Goal: Check status: Check status

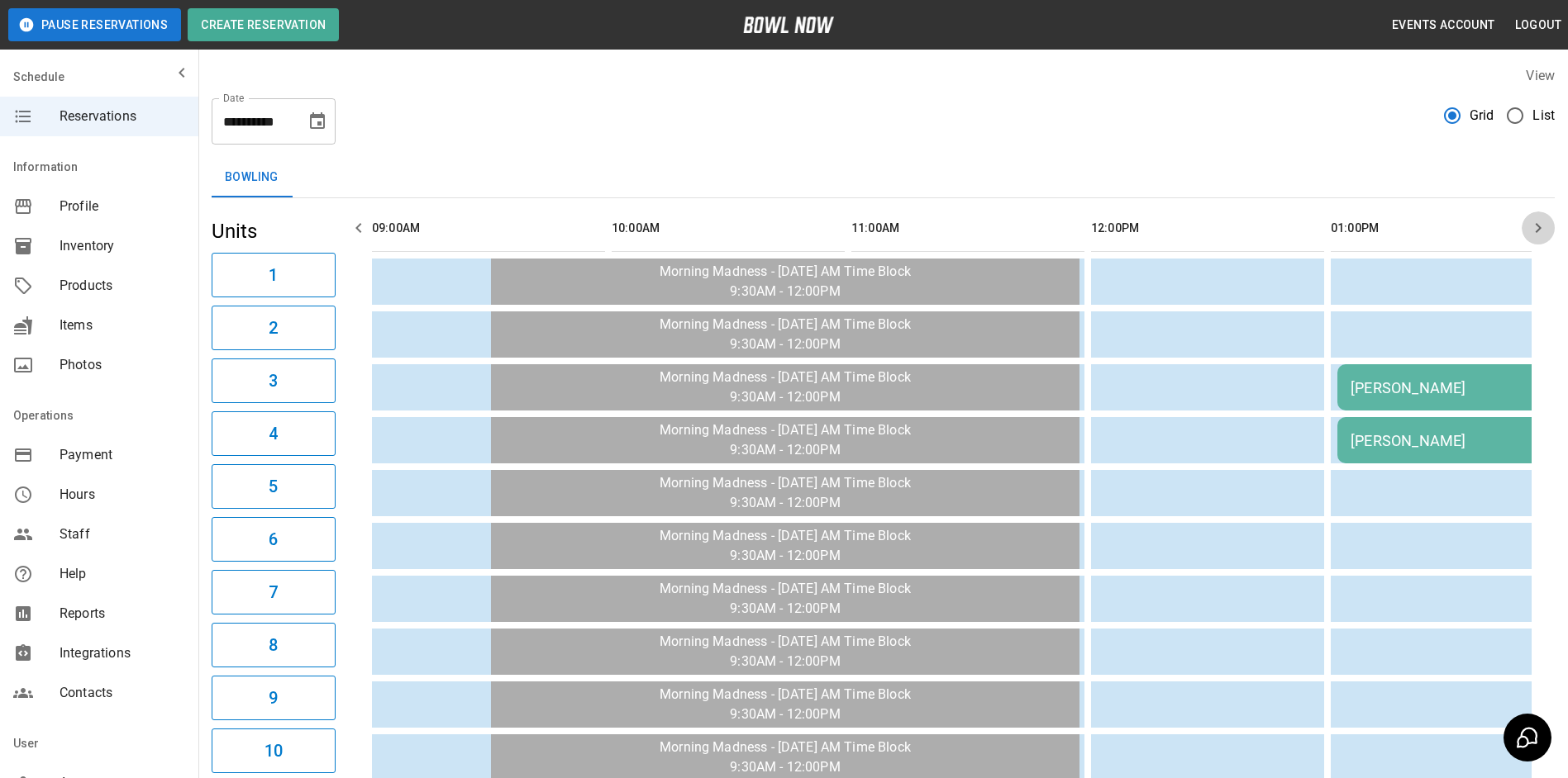
click at [1540, 220] on icon "button" at bounding box center [1538, 228] width 20 height 20
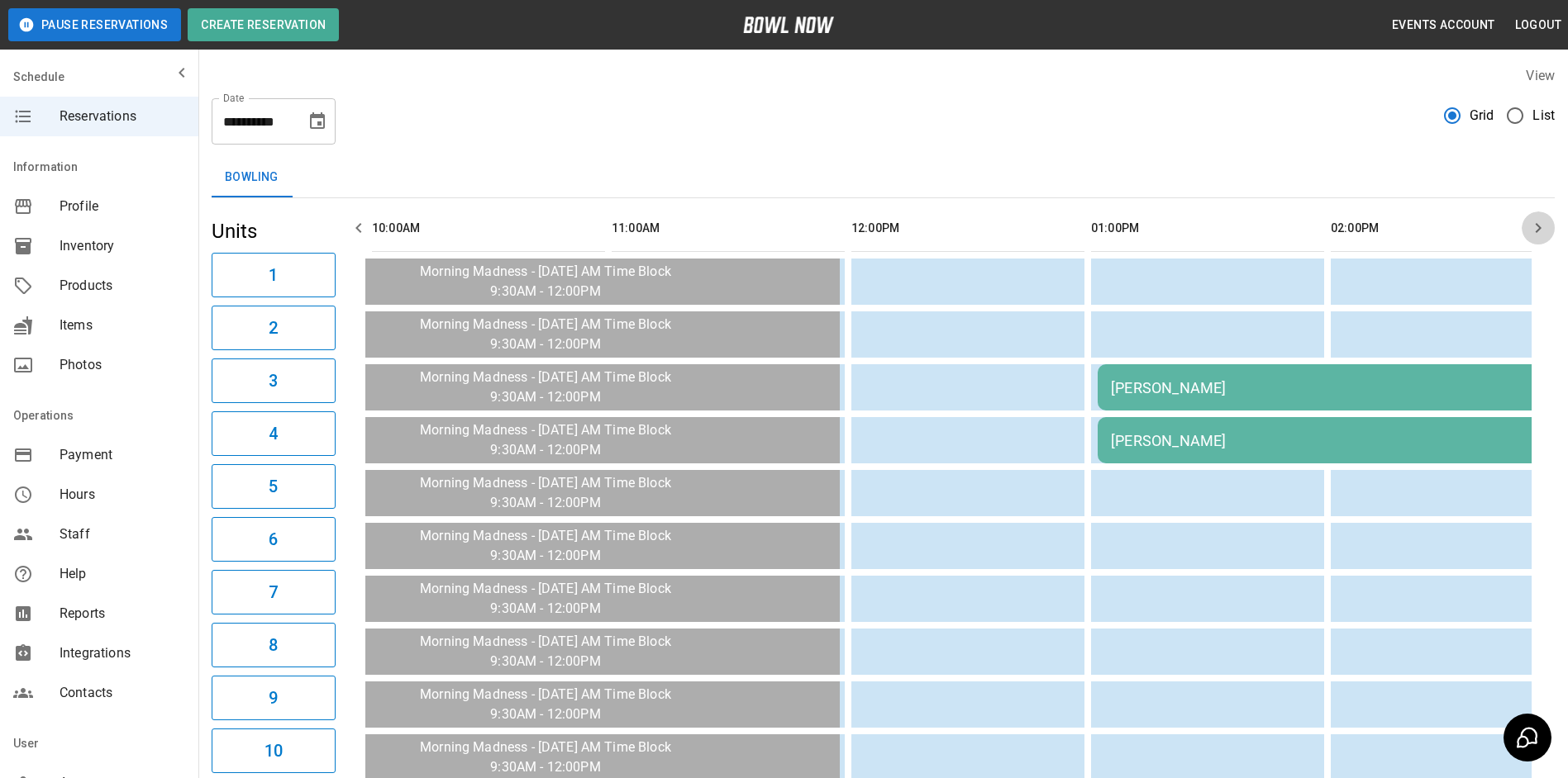
click at [1540, 220] on icon "button" at bounding box center [1538, 228] width 20 height 20
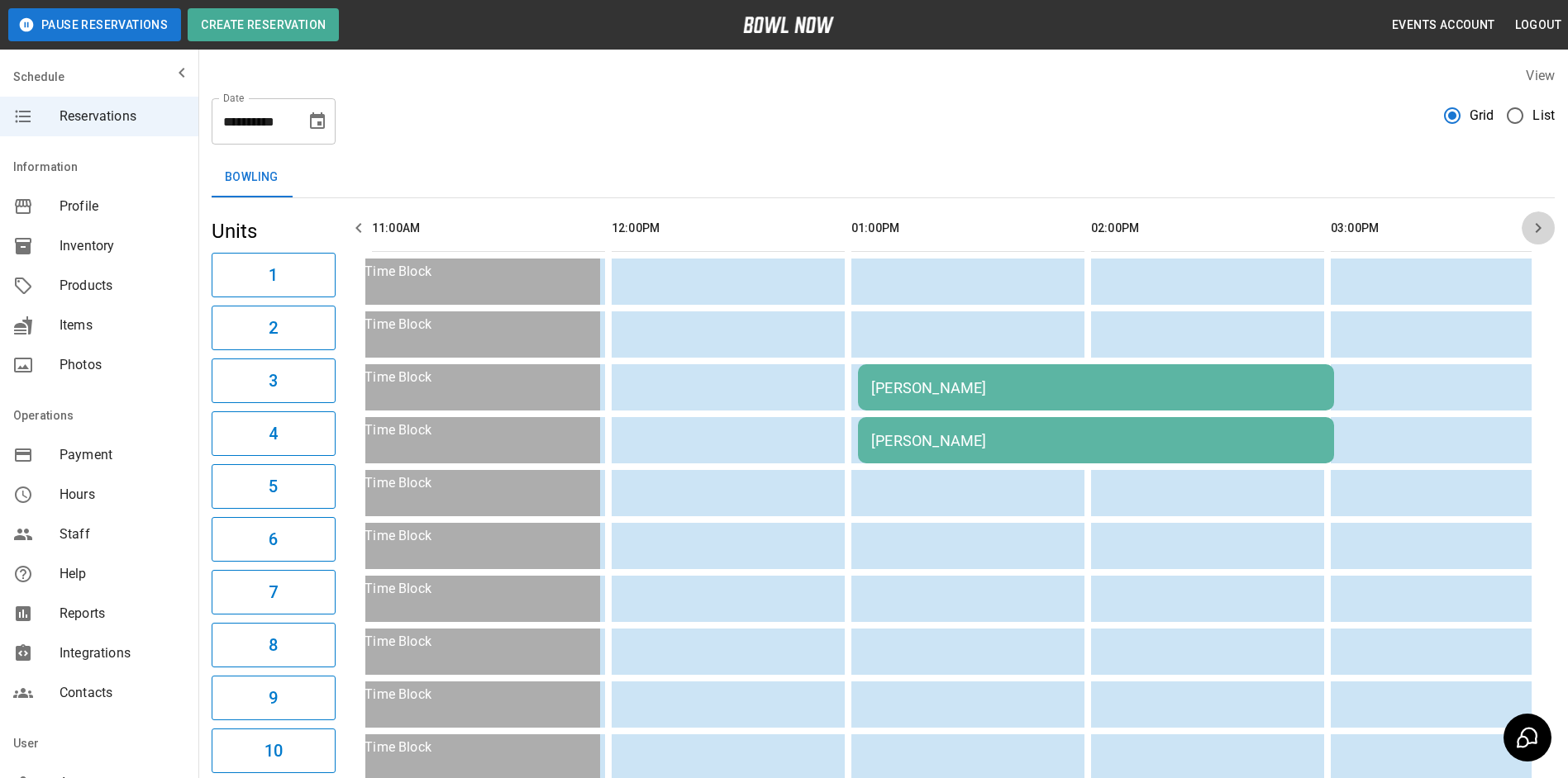
click at [1540, 220] on icon "button" at bounding box center [1538, 228] width 20 height 20
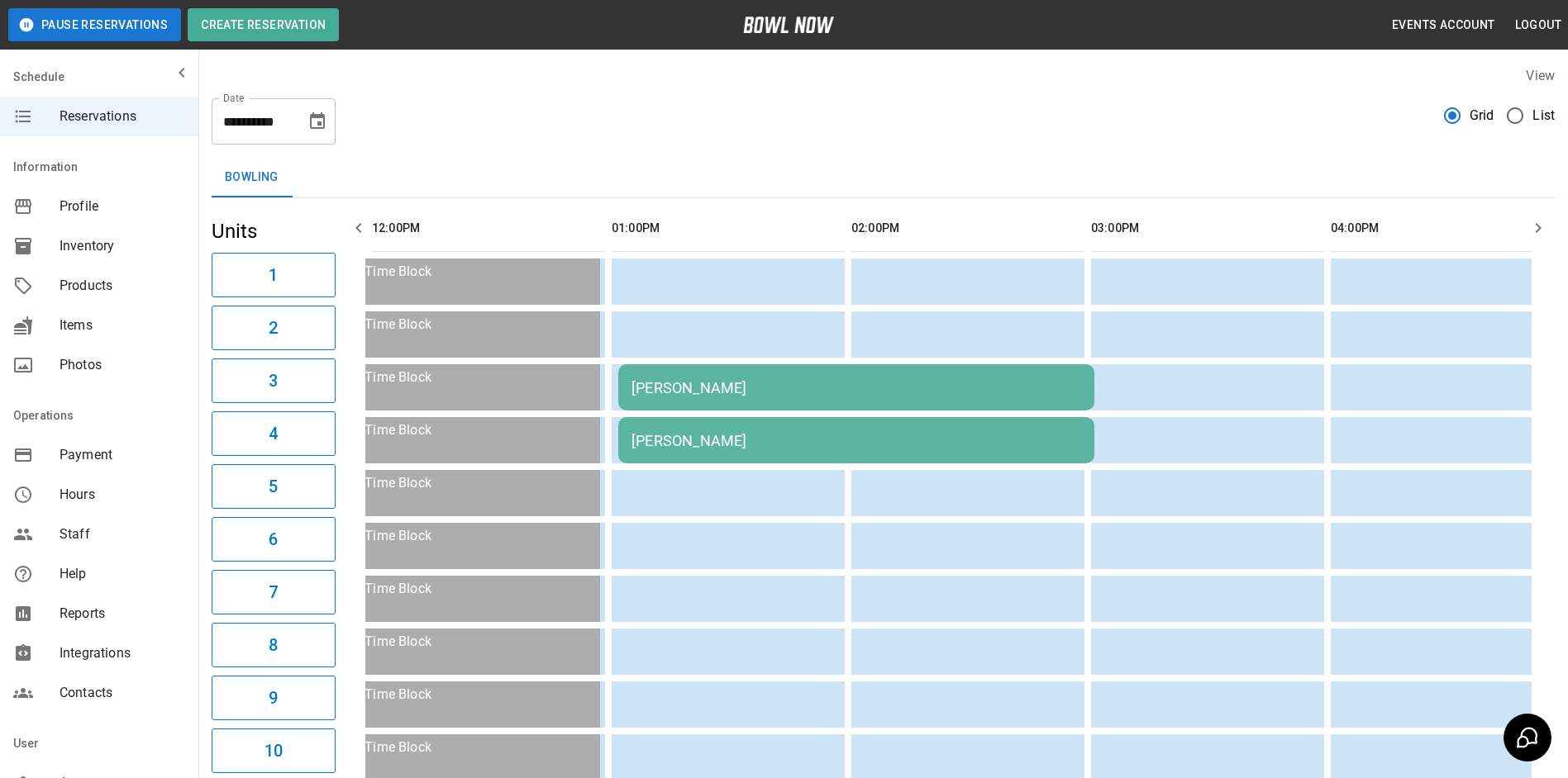
scroll to position [0, 719]
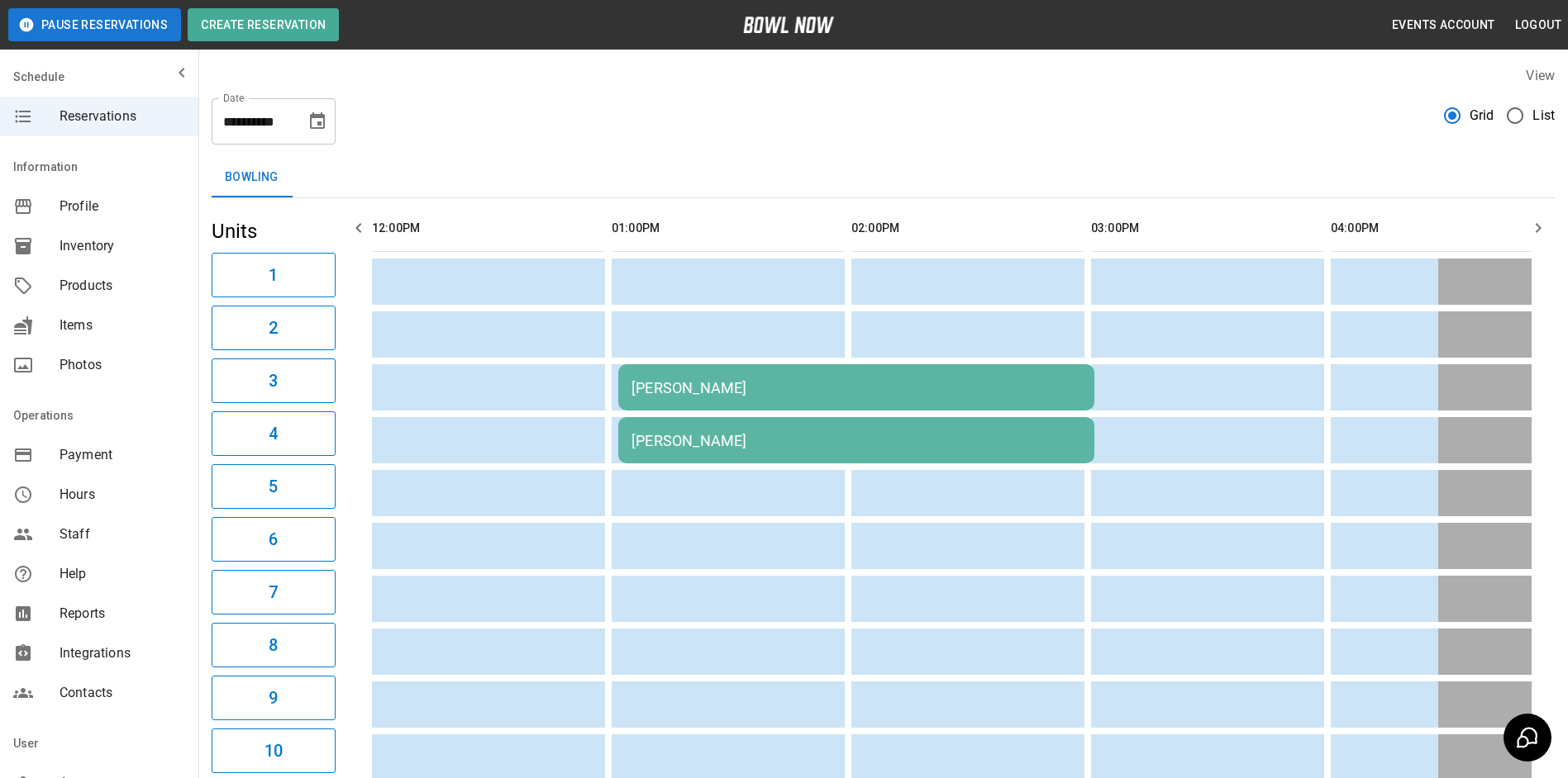
click at [1540, 220] on icon "button" at bounding box center [1538, 228] width 20 height 20
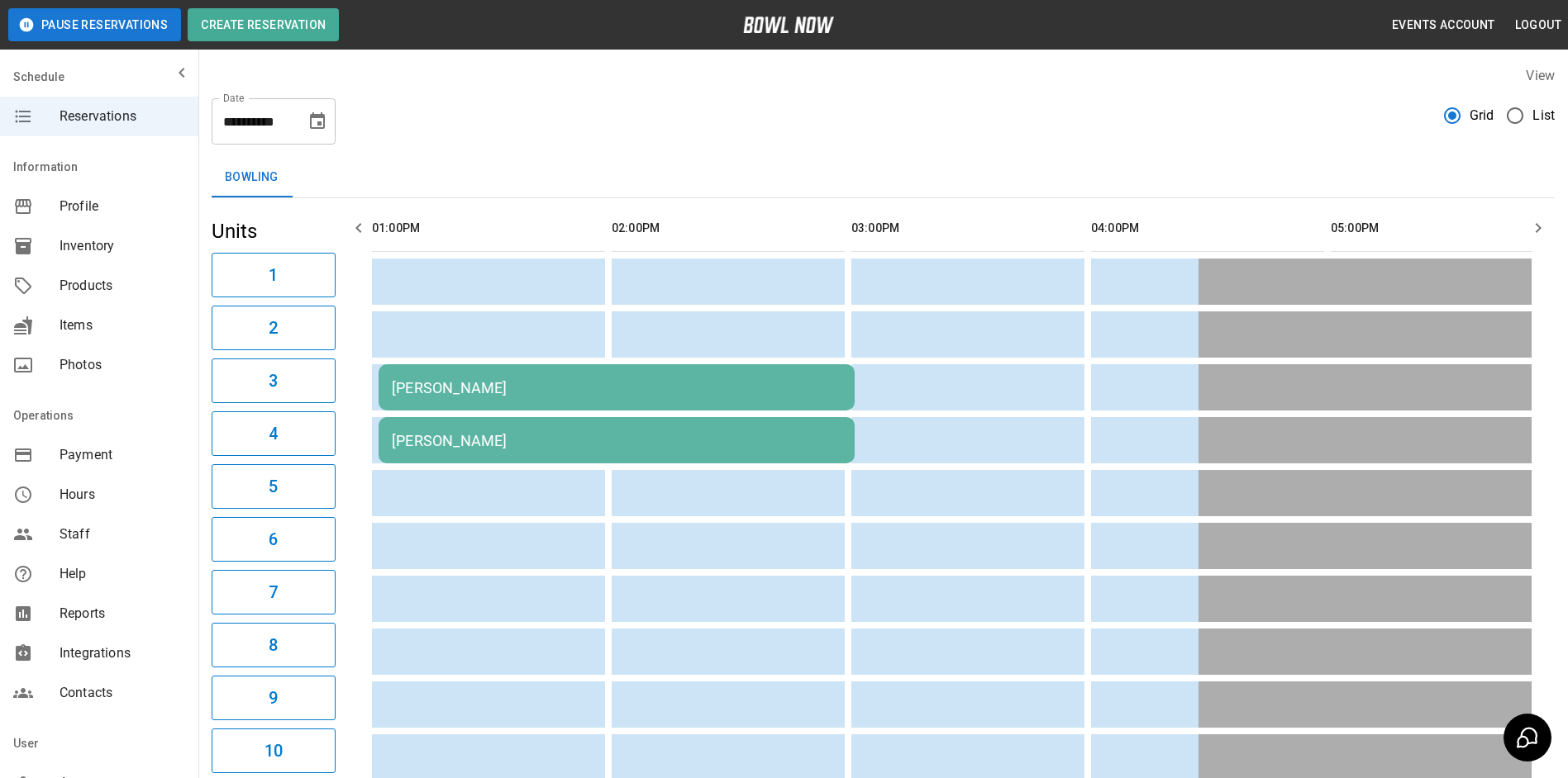
click at [1540, 220] on icon "button" at bounding box center [1538, 228] width 20 height 20
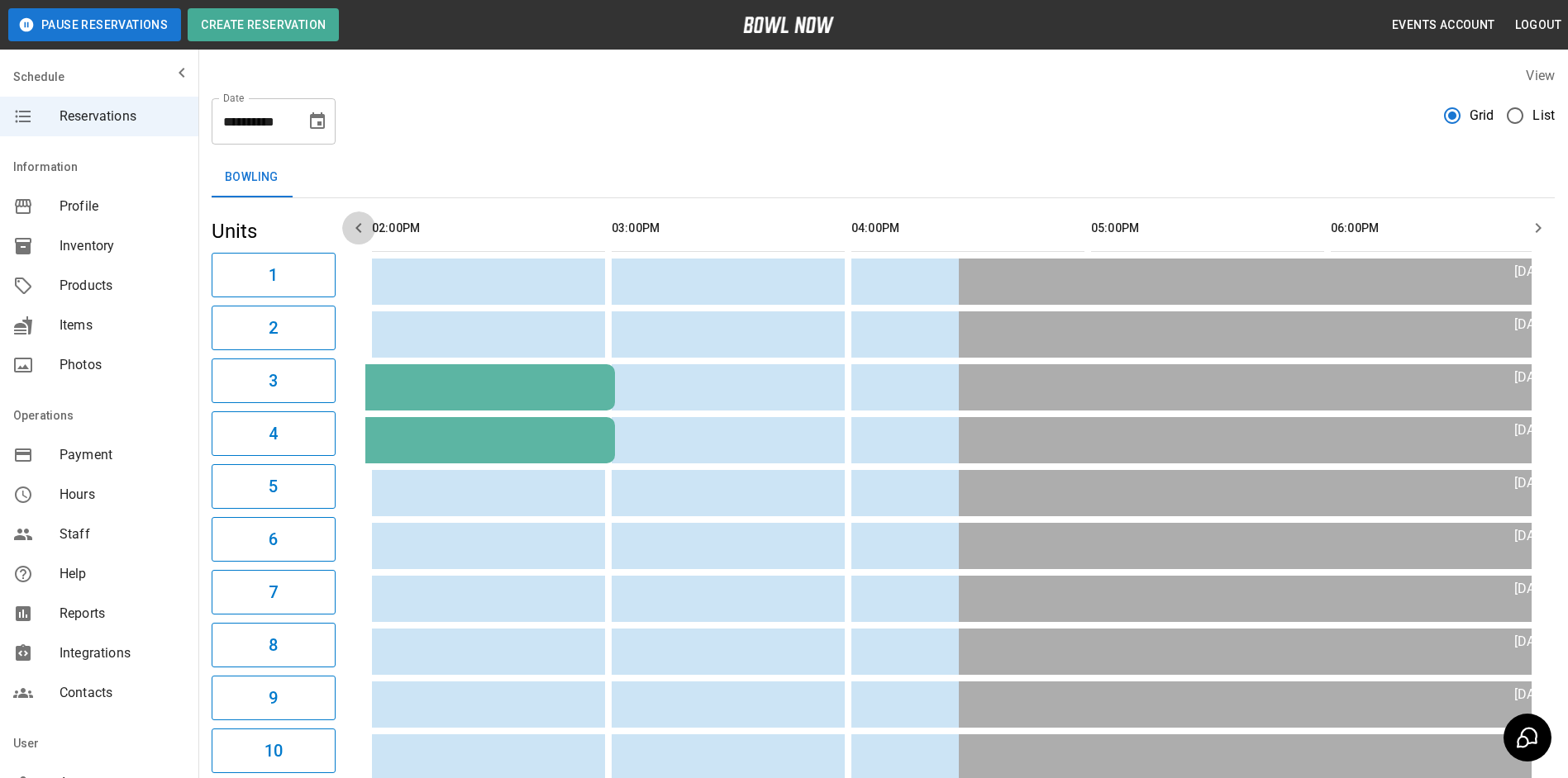
click at [356, 230] on icon "button" at bounding box center [358, 228] width 20 height 20
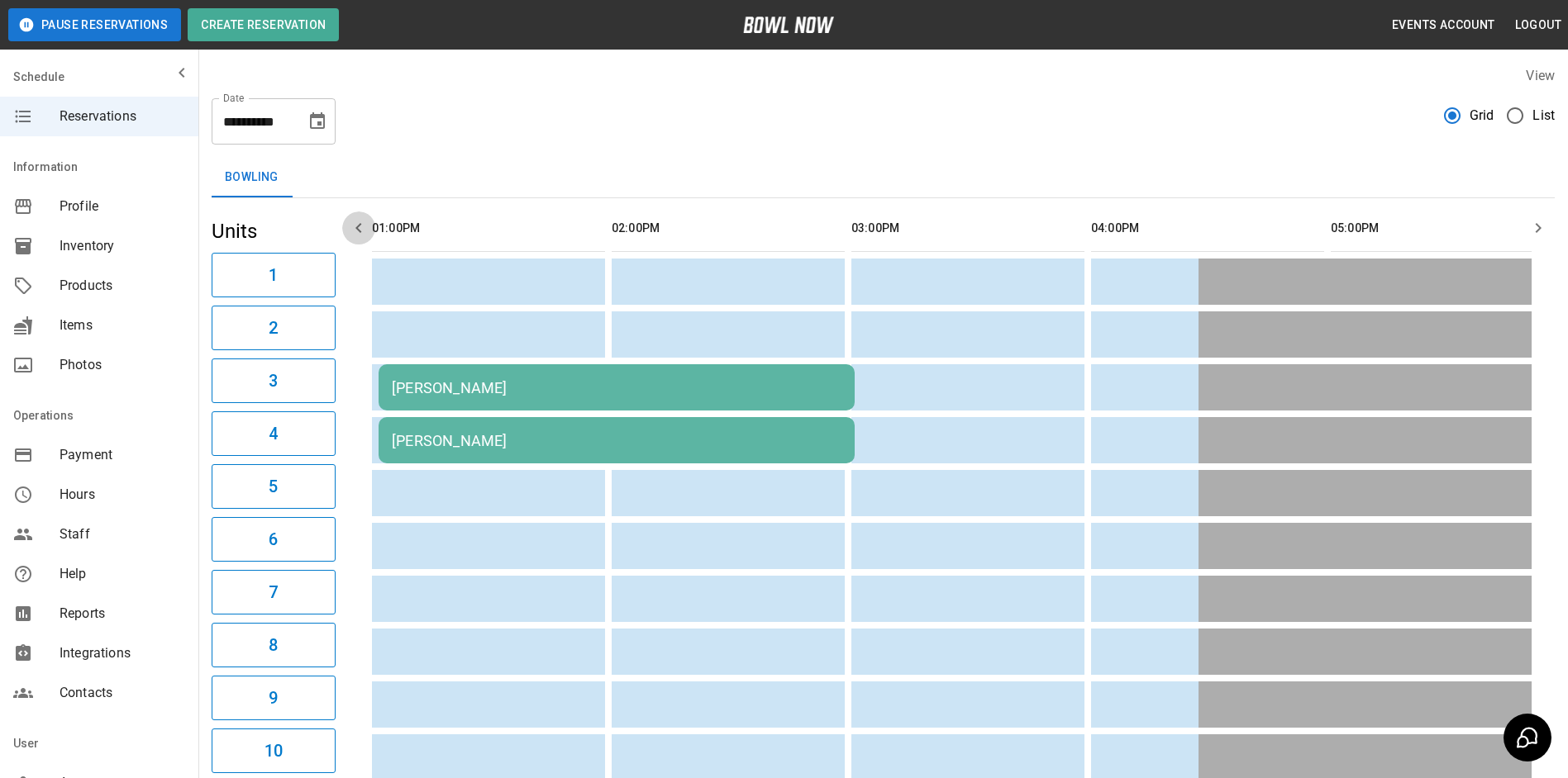
click at [355, 229] on icon "button" at bounding box center [358, 228] width 20 height 20
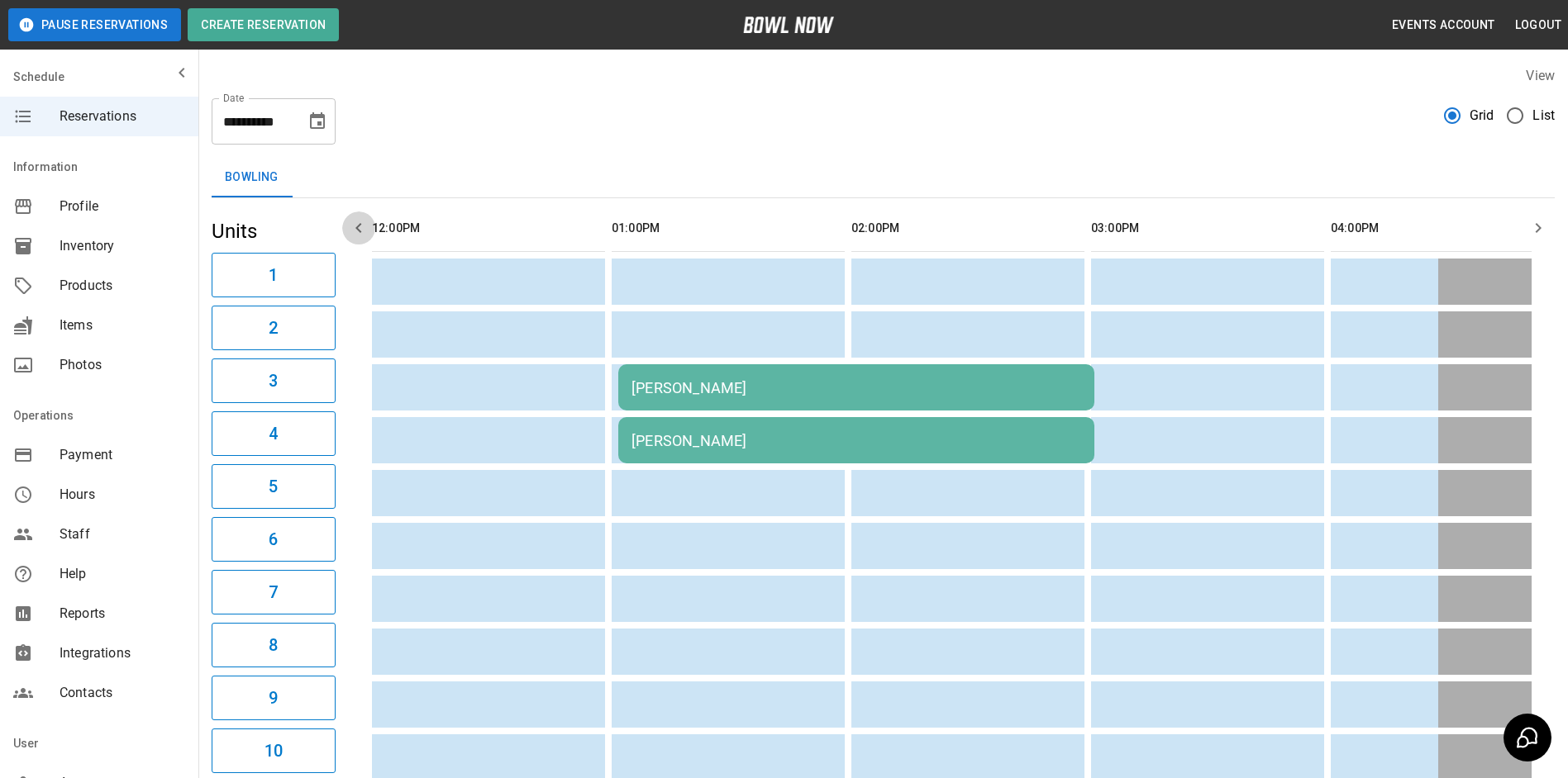
click at [354, 228] on icon "button" at bounding box center [358, 228] width 20 height 20
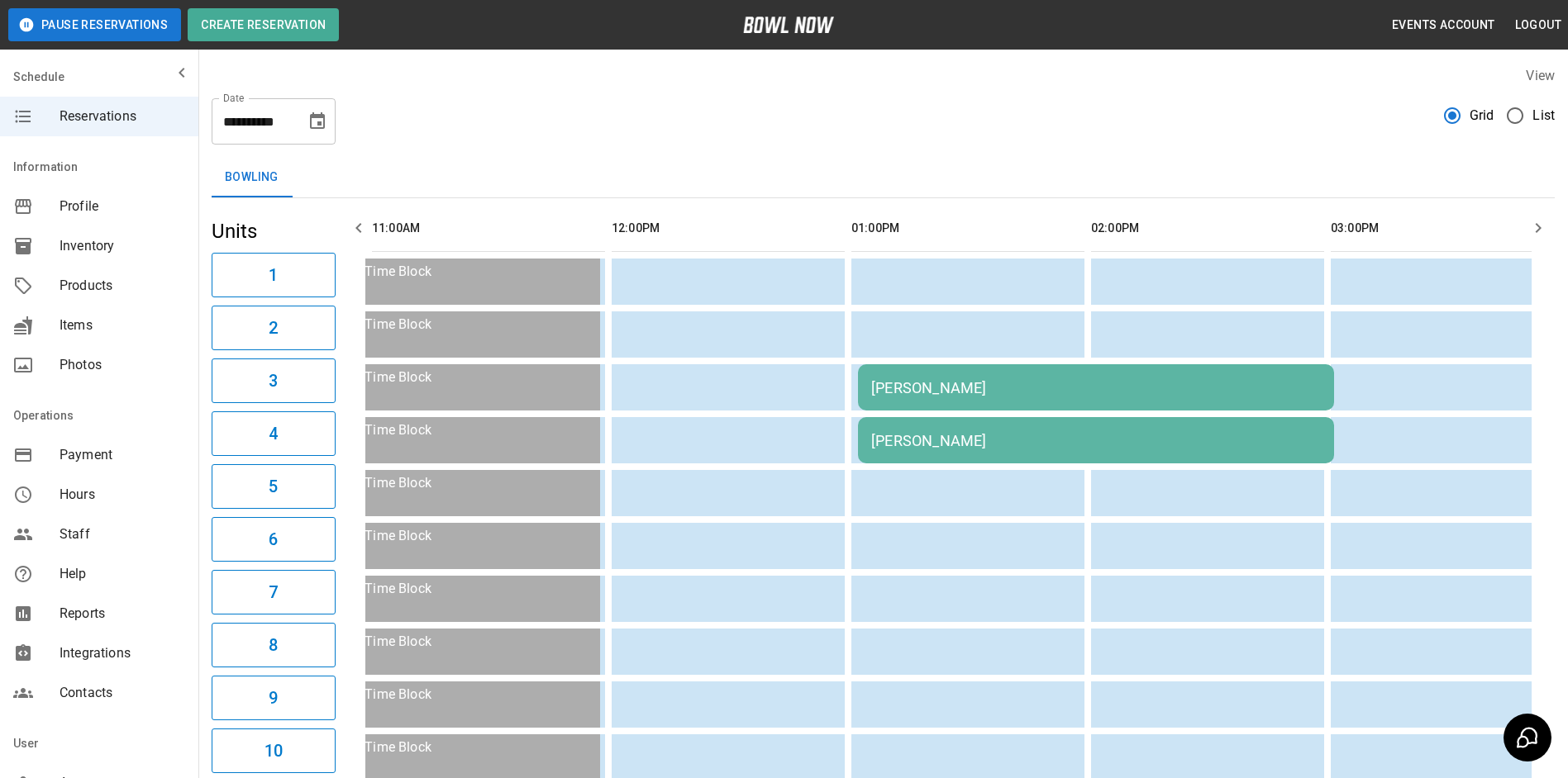
click at [354, 228] on icon "button" at bounding box center [358, 228] width 20 height 20
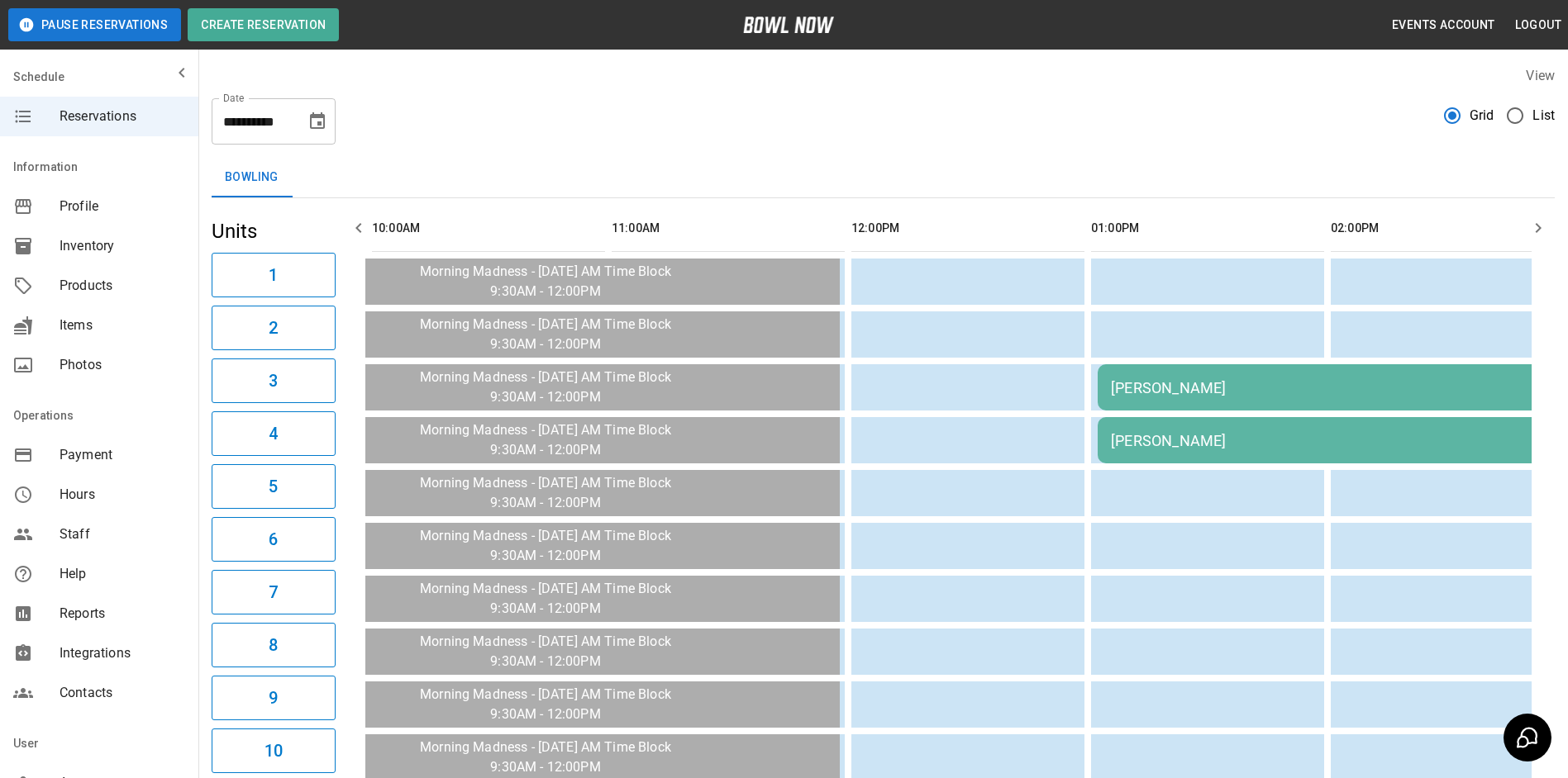
click at [354, 228] on icon "button" at bounding box center [358, 228] width 20 height 20
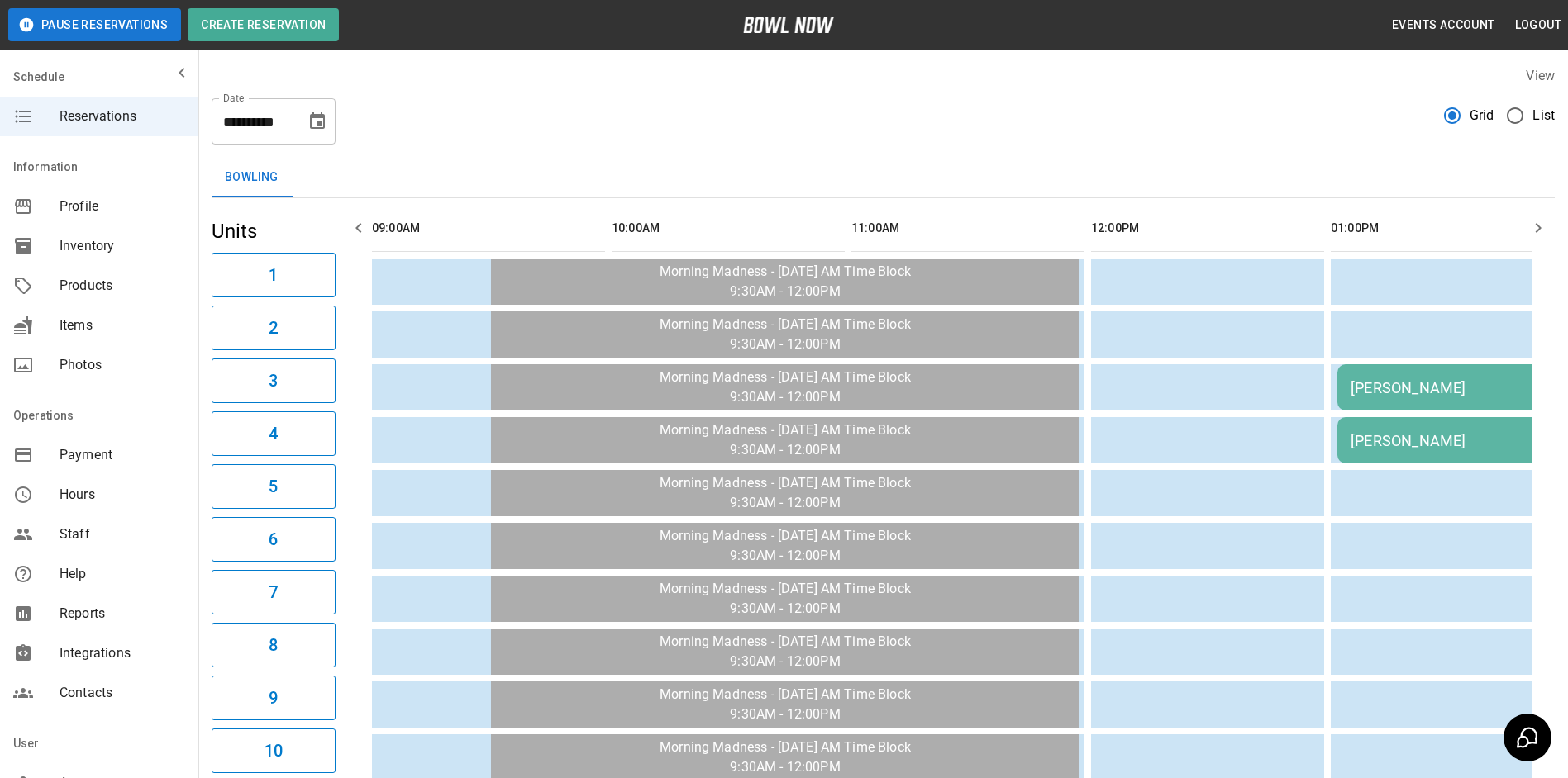
click at [354, 229] on icon "button" at bounding box center [358, 228] width 20 height 20
click at [354, 228] on icon "button" at bounding box center [358, 228] width 20 height 20
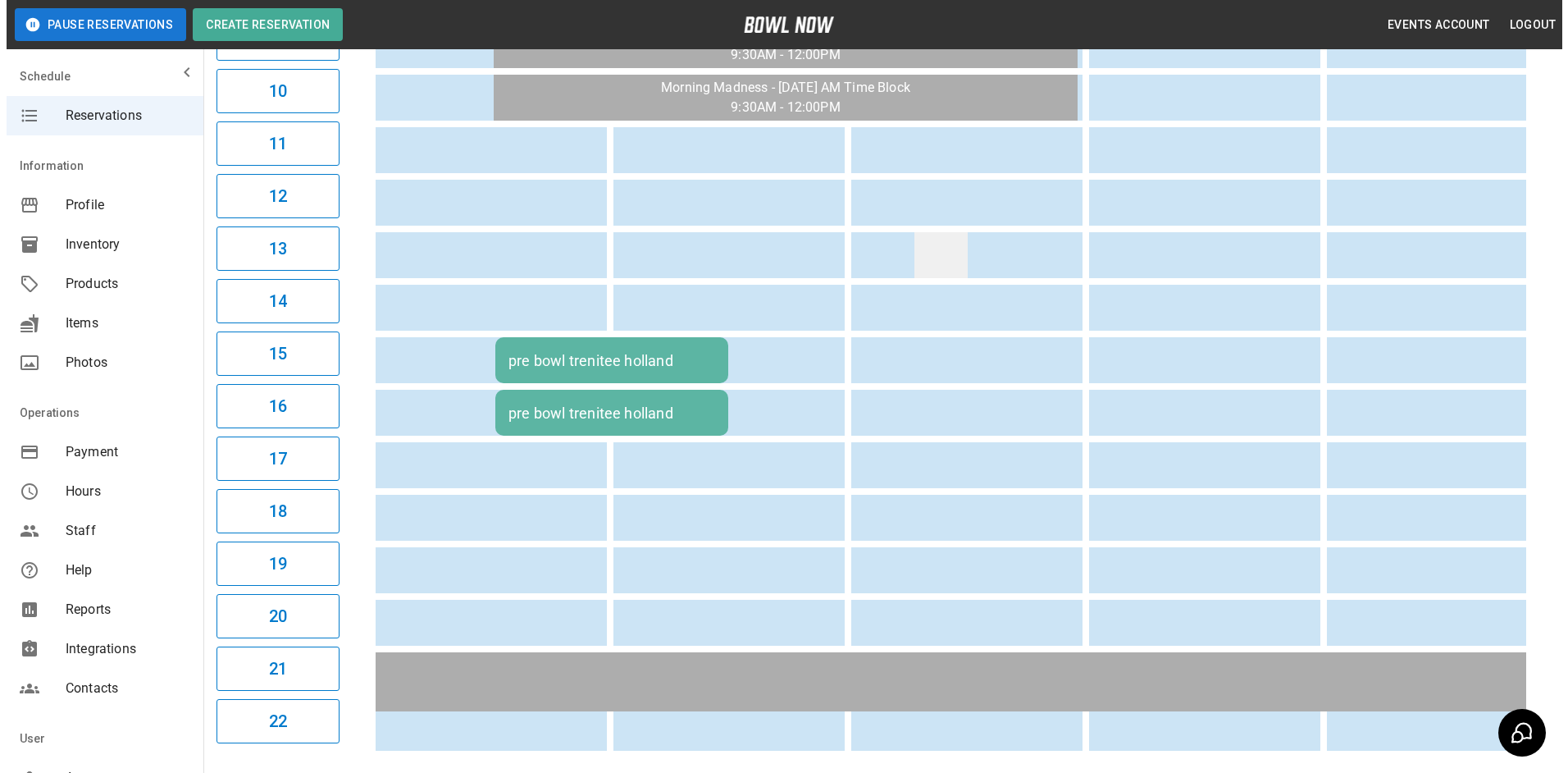
scroll to position [656, 0]
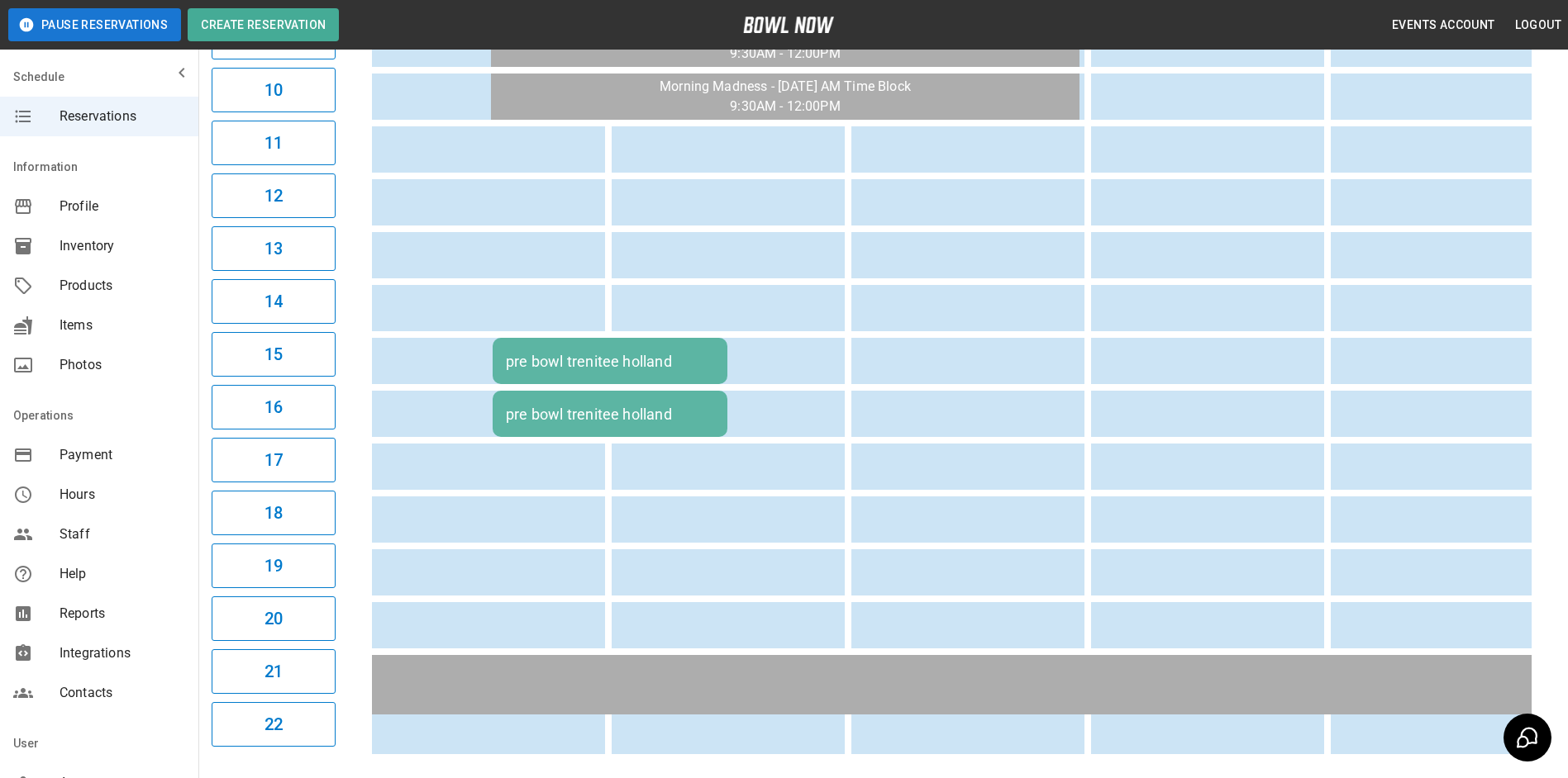
click at [665, 375] on td "pre bowl trenitee holland" at bounding box center [610, 361] width 235 height 46
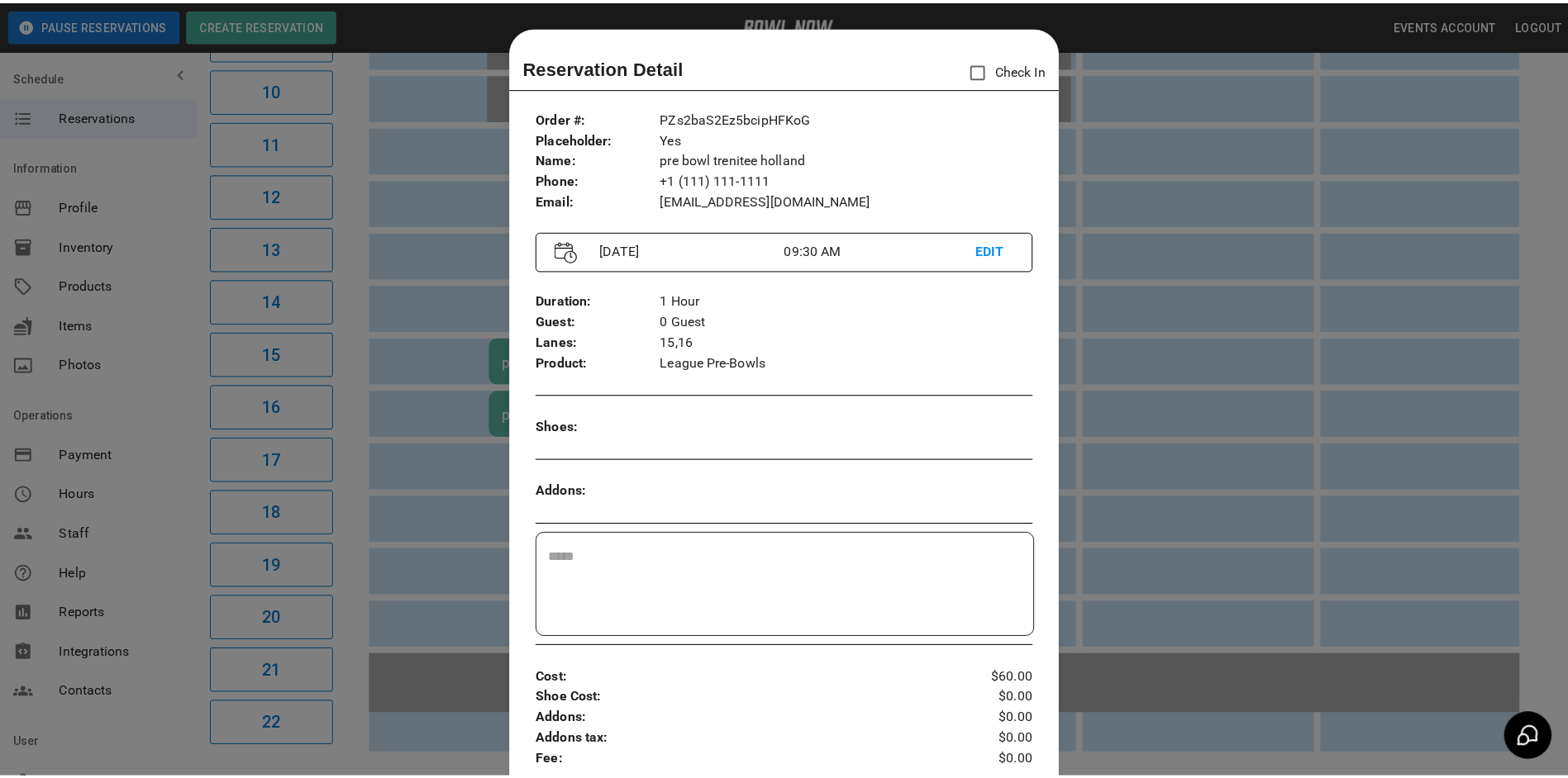
scroll to position [27, 0]
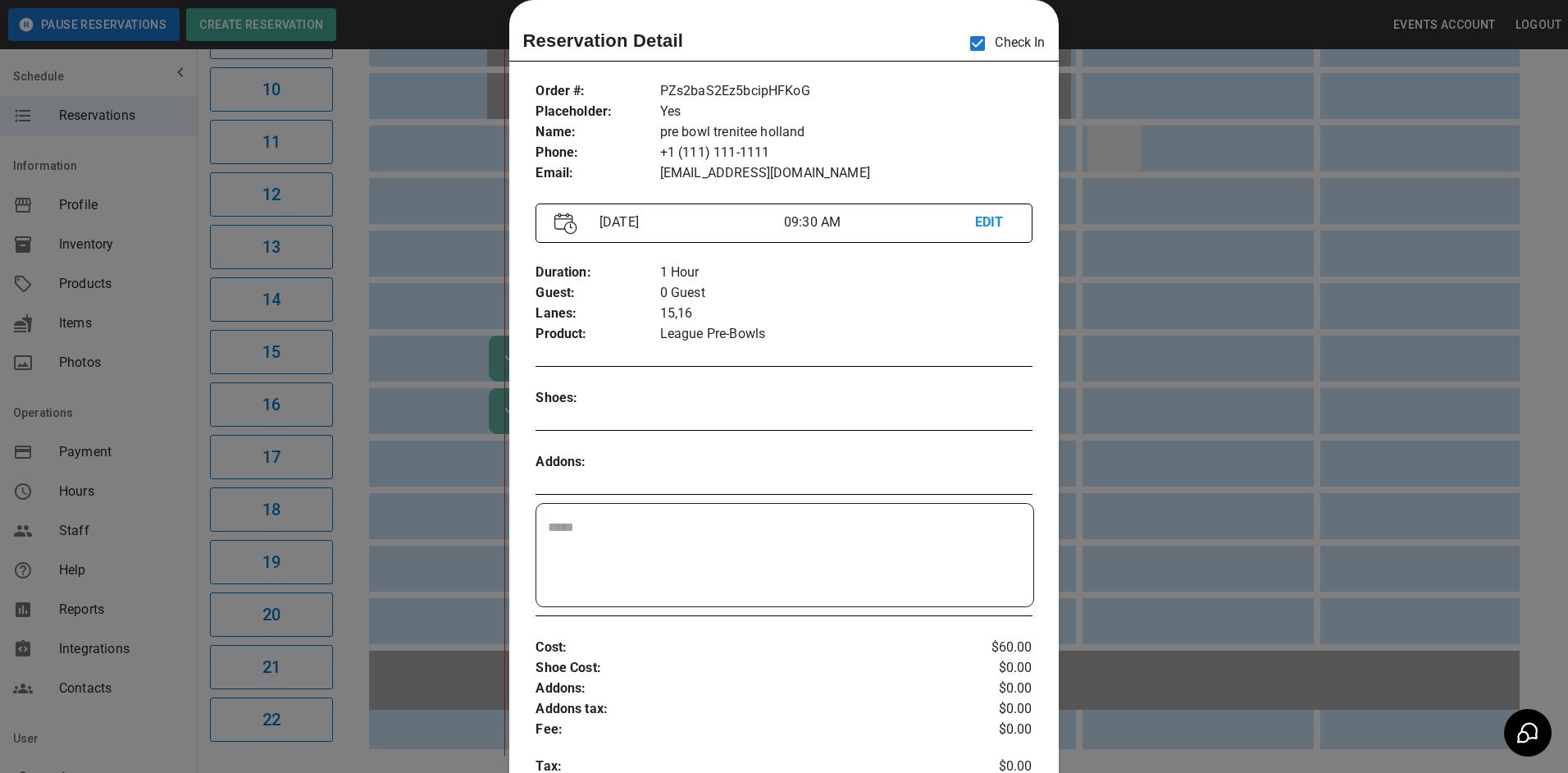
drag, startPoint x: 1141, startPoint y: 171, endPoint x: 1140, endPoint y: 163, distance: 8.1
click at [1142, 168] on div at bounding box center [784, 386] width 1568 height 773
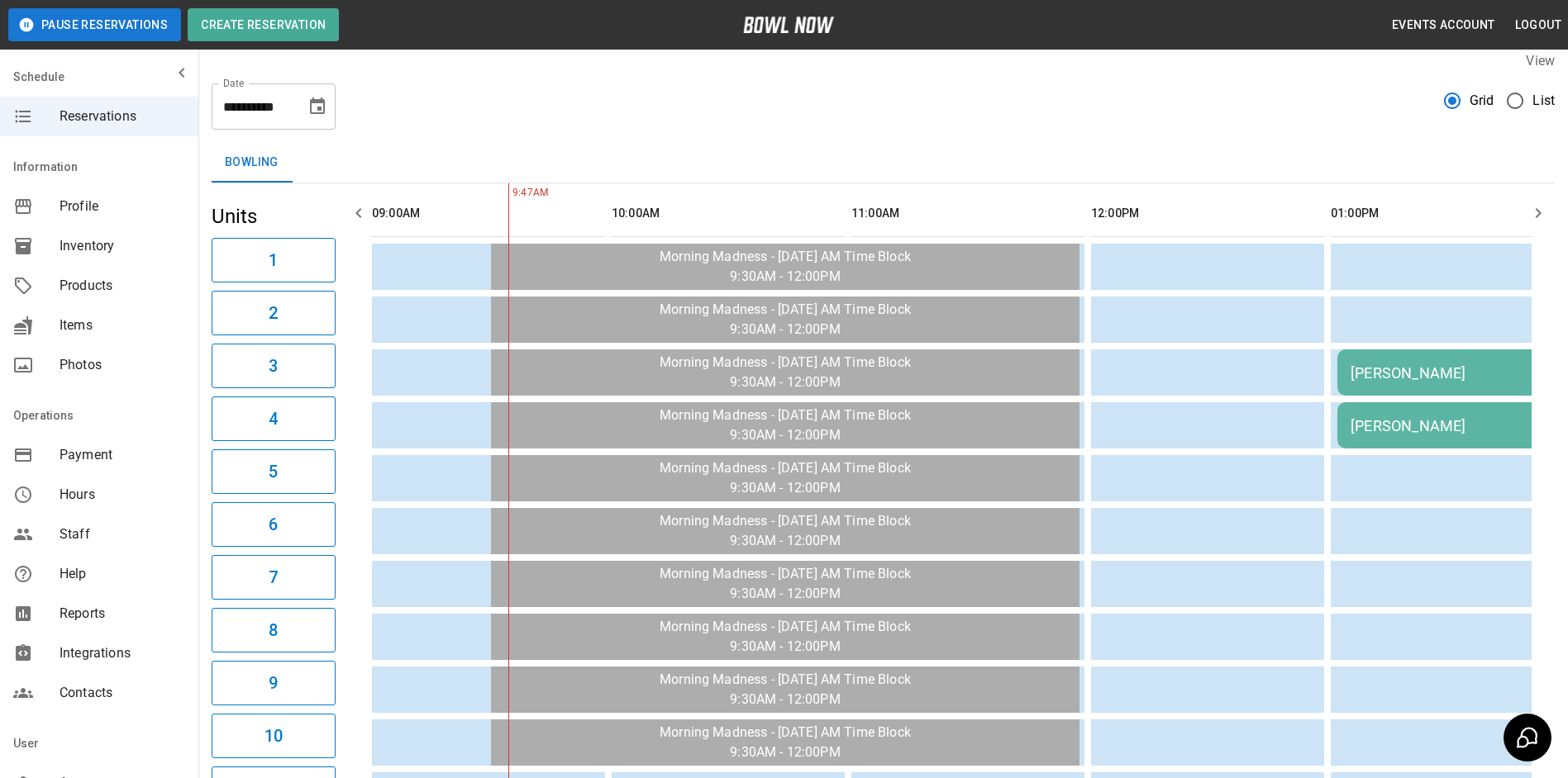
scroll to position [0, 0]
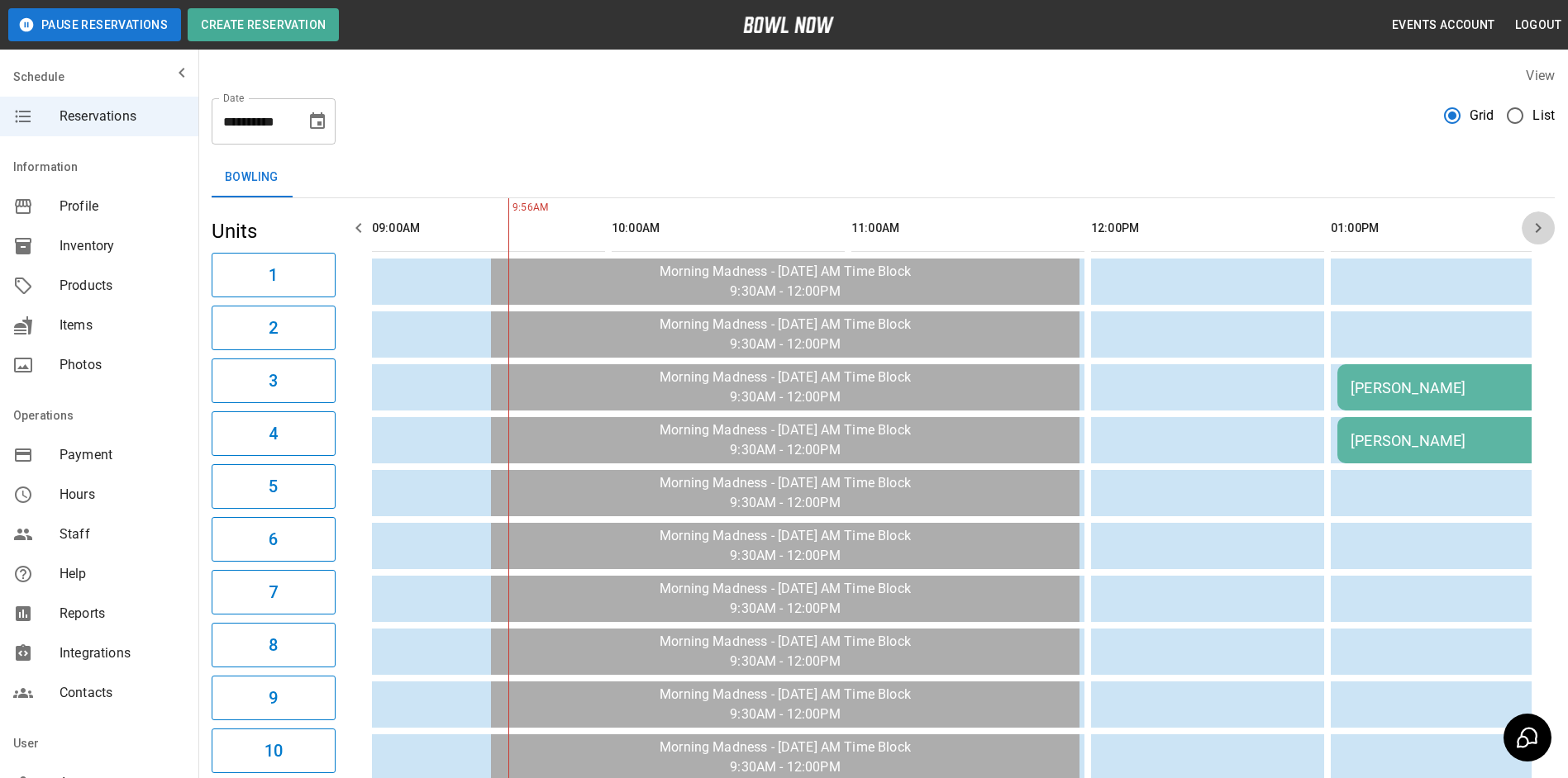
click at [1542, 214] on button "button" at bounding box center [1538, 228] width 33 height 33
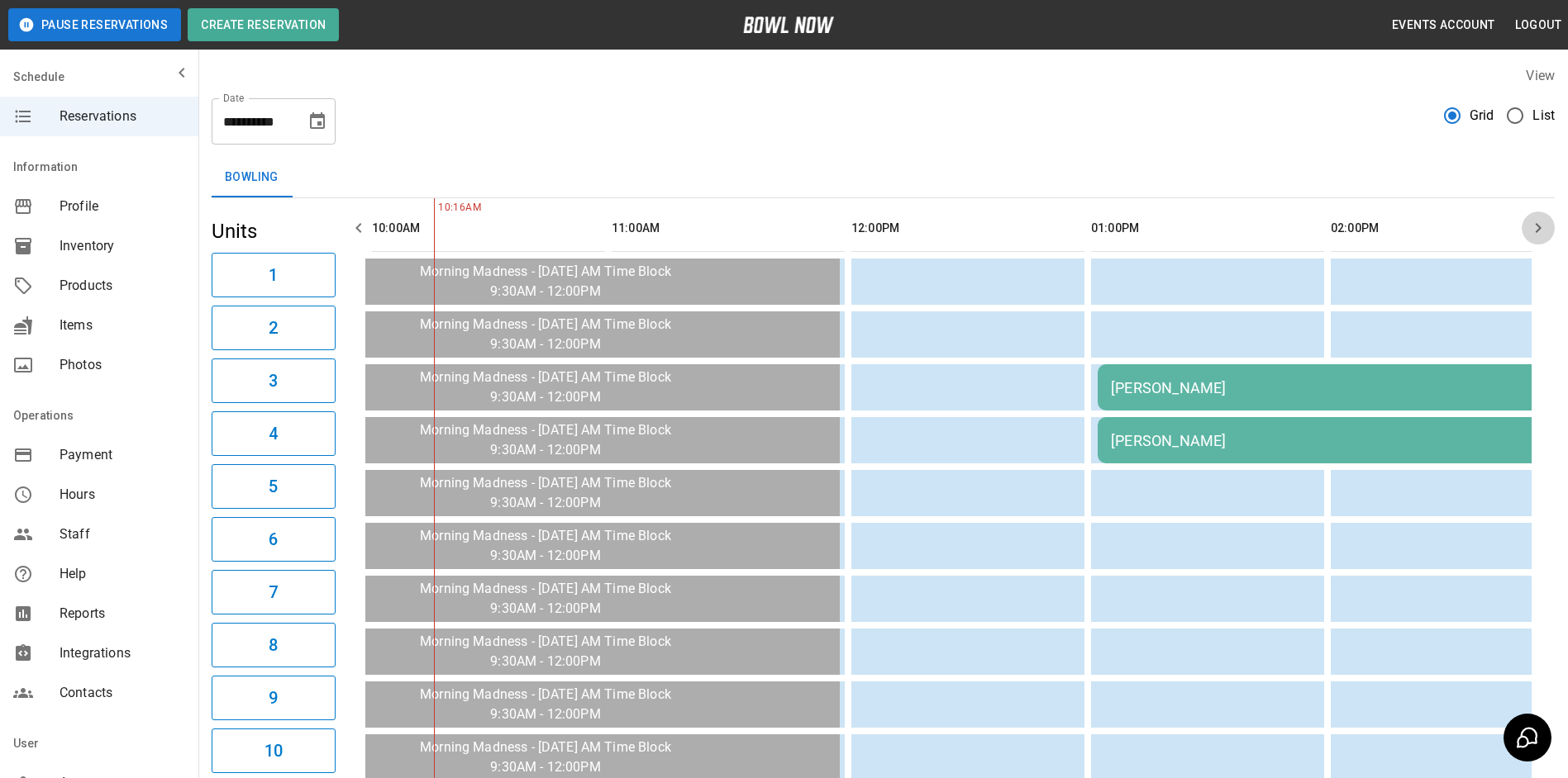
click at [1531, 239] on button "button" at bounding box center [1538, 228] width 33 height 33
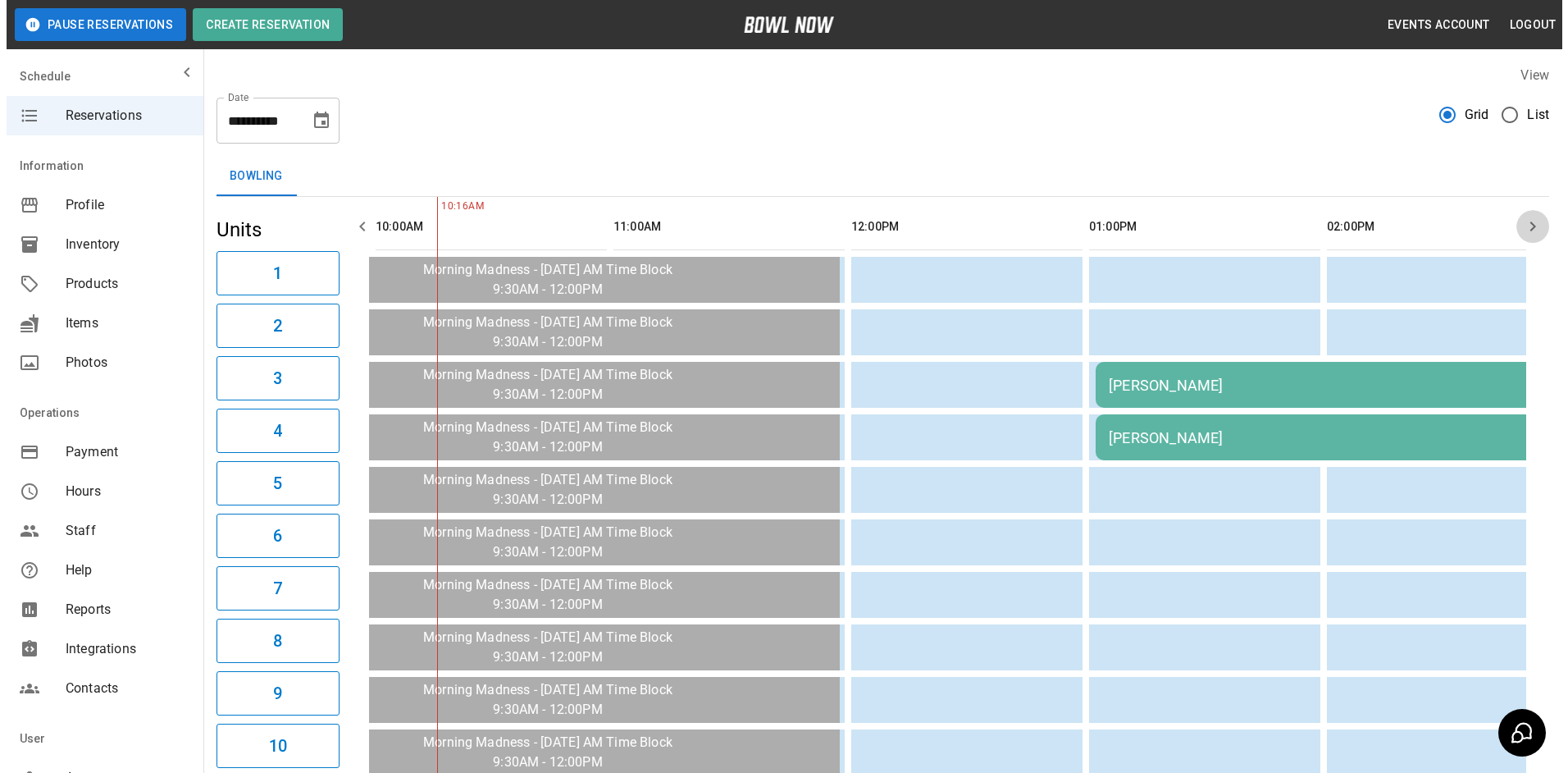
scroll to position [0, 476]
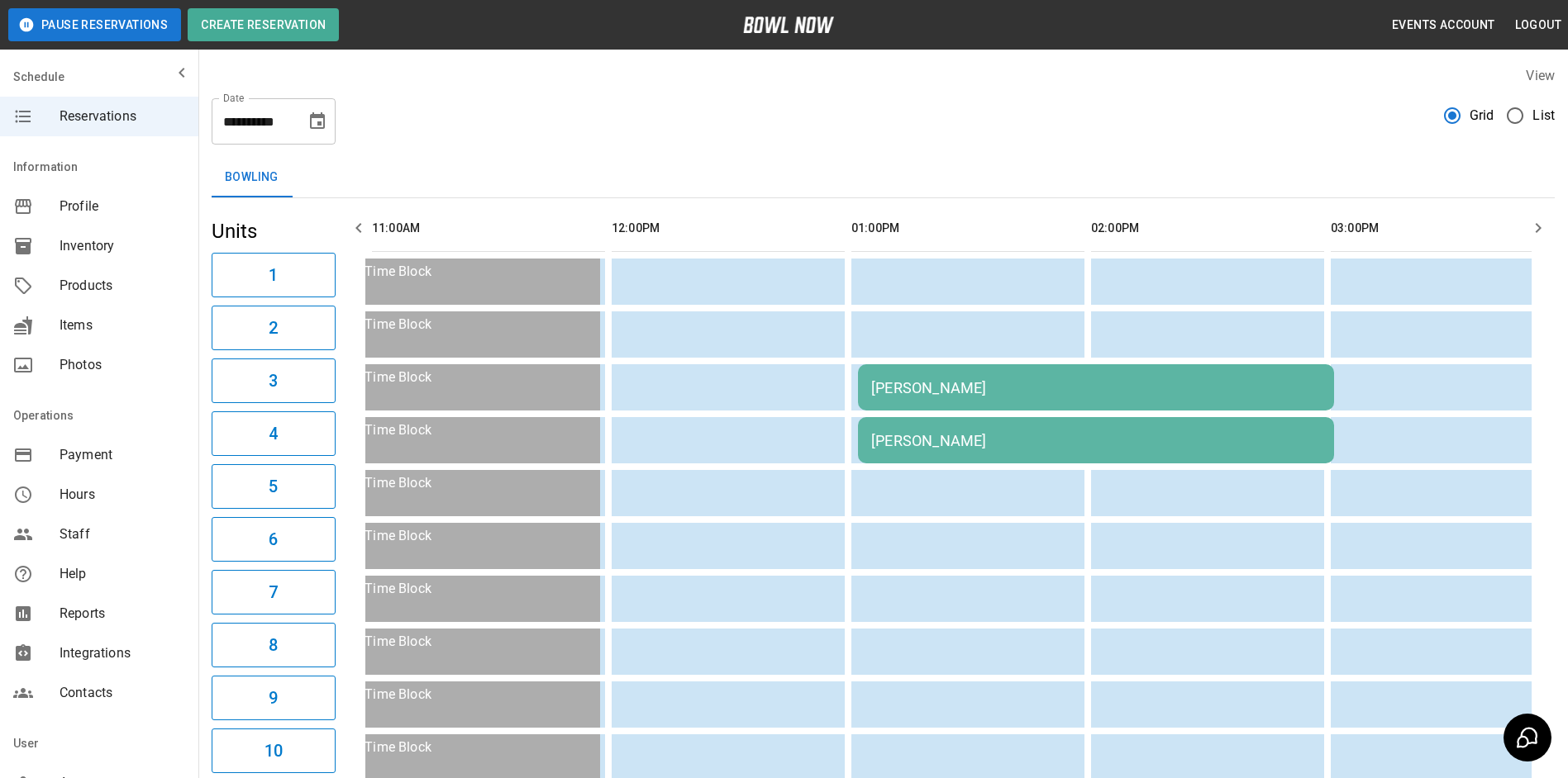
click at [1201, 382] on div "[PERSON_NAME]" at bounding box center [1095, 388] width 449 height 18
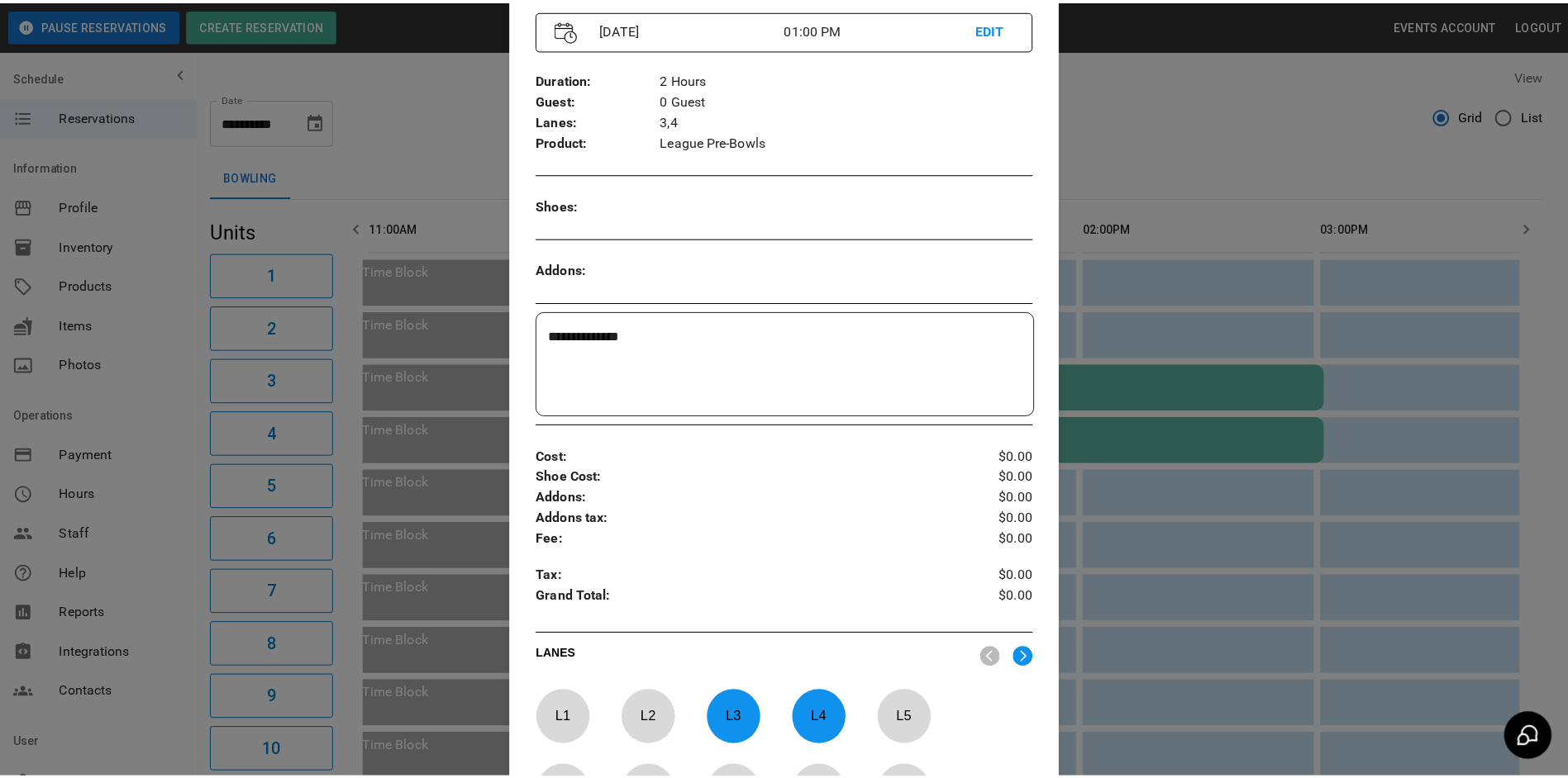
scroll to position [0, 0]
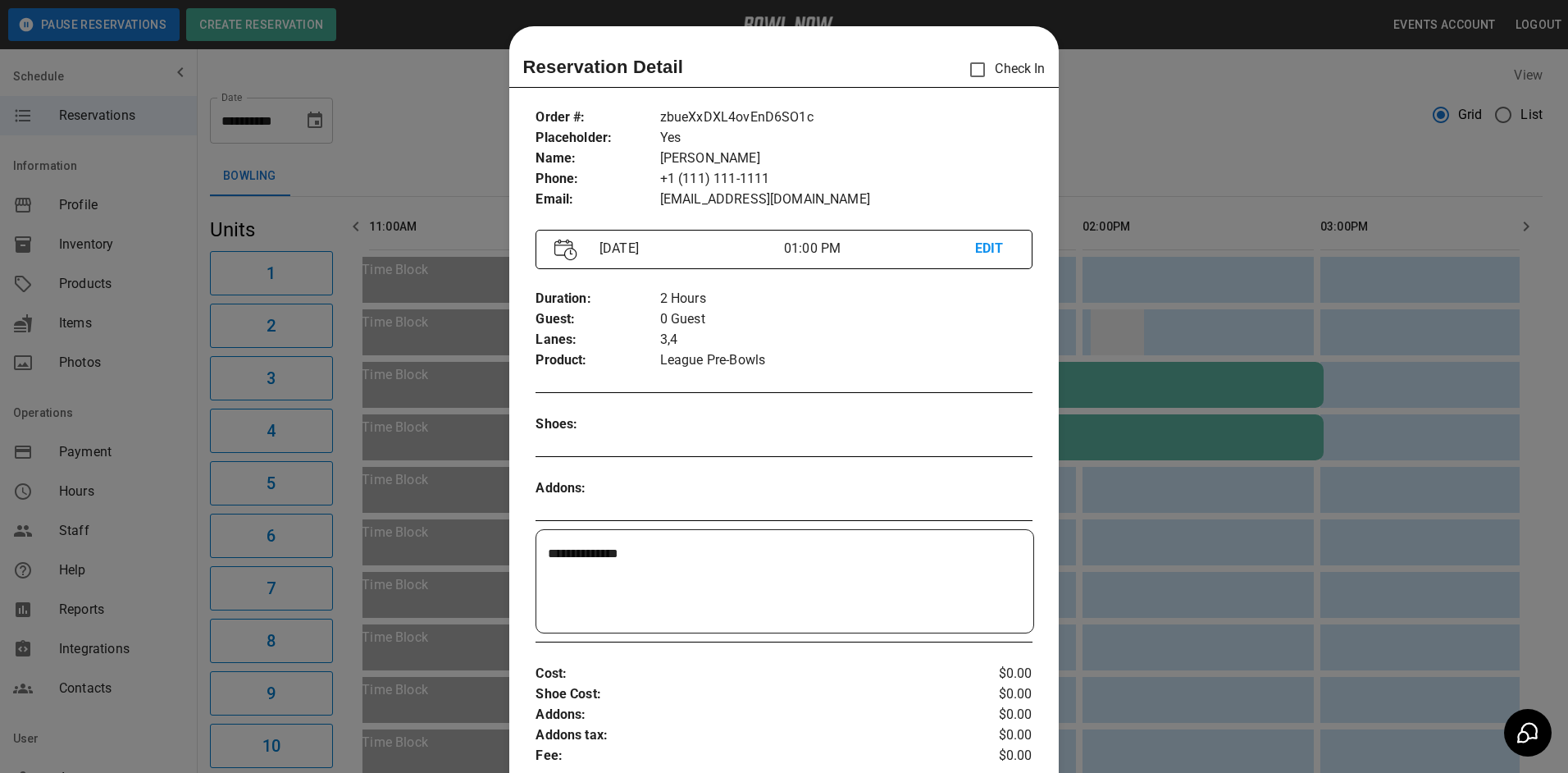
drag, startPoint x: 1151, startPoint y: 317, endPoint x: 1121, endPoint y: 315, distance: 30.1
click at [1150, 316] on div at bounding box center [784, 386] width 1568 height 773
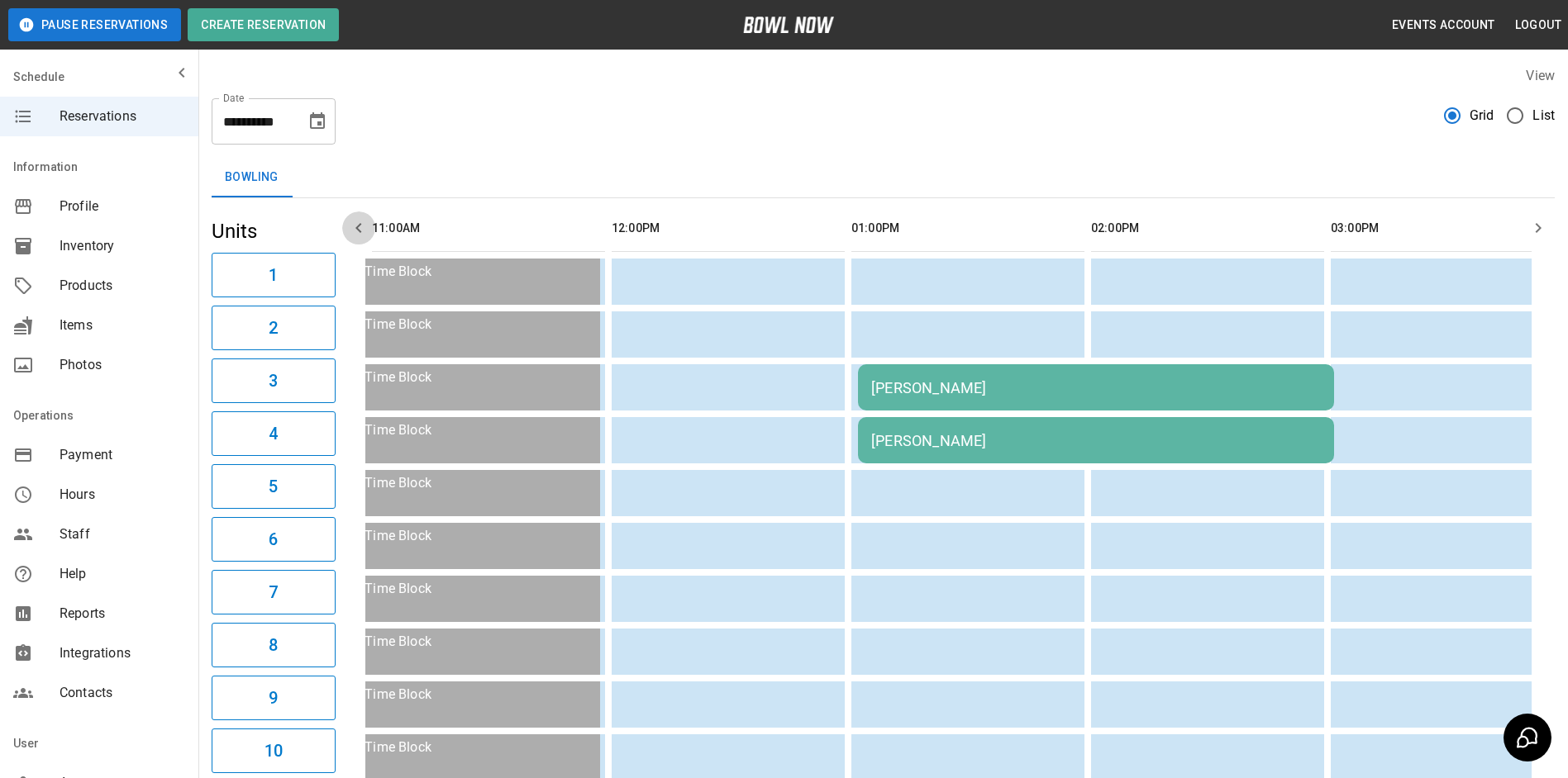
click at [358, 238] on button "button" at bounding box center [358, 228] width 33 height 33
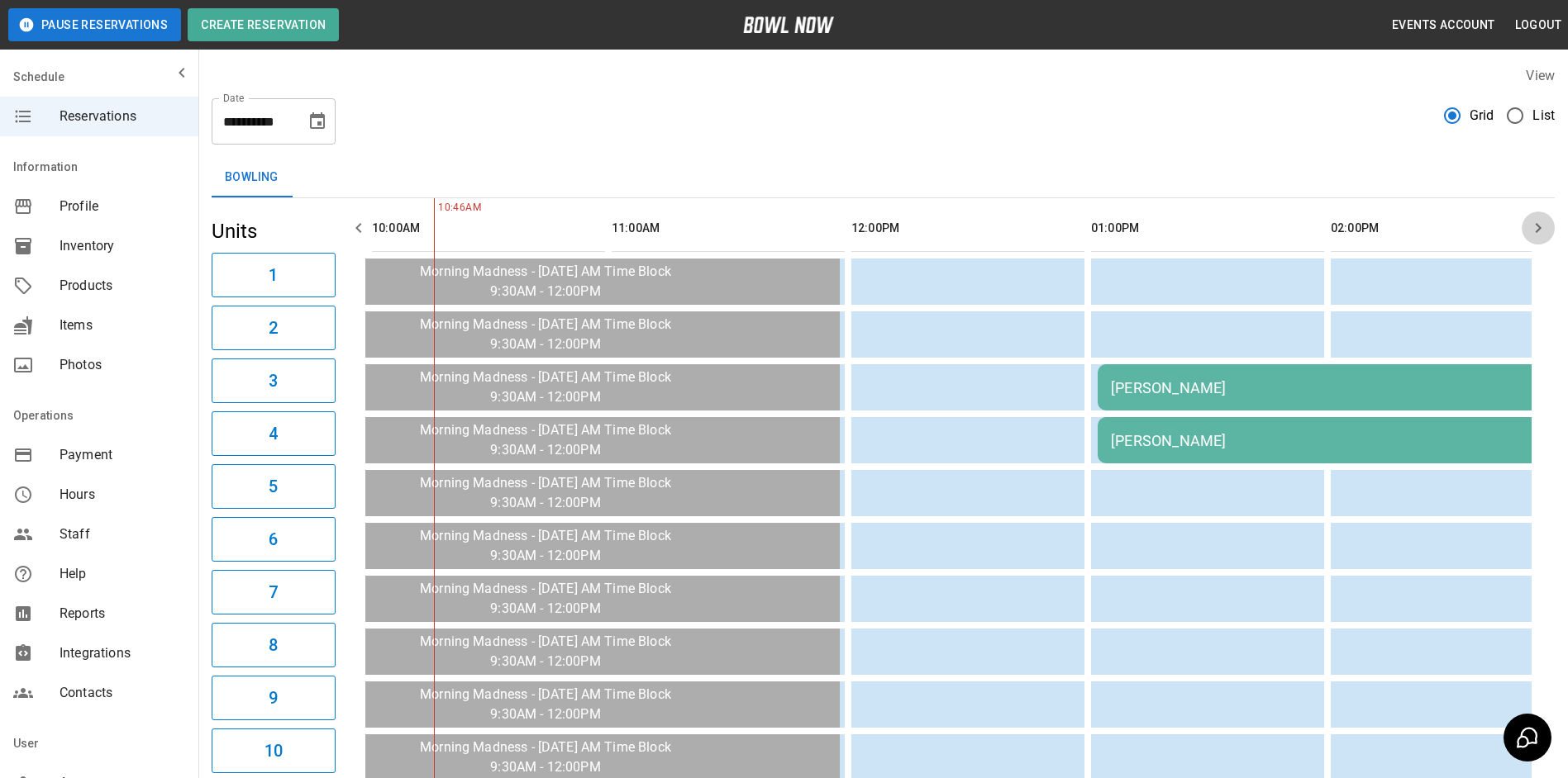
click at [1530, 233] on icon "button" at bounding box center [1538, 228] width 20 height 20
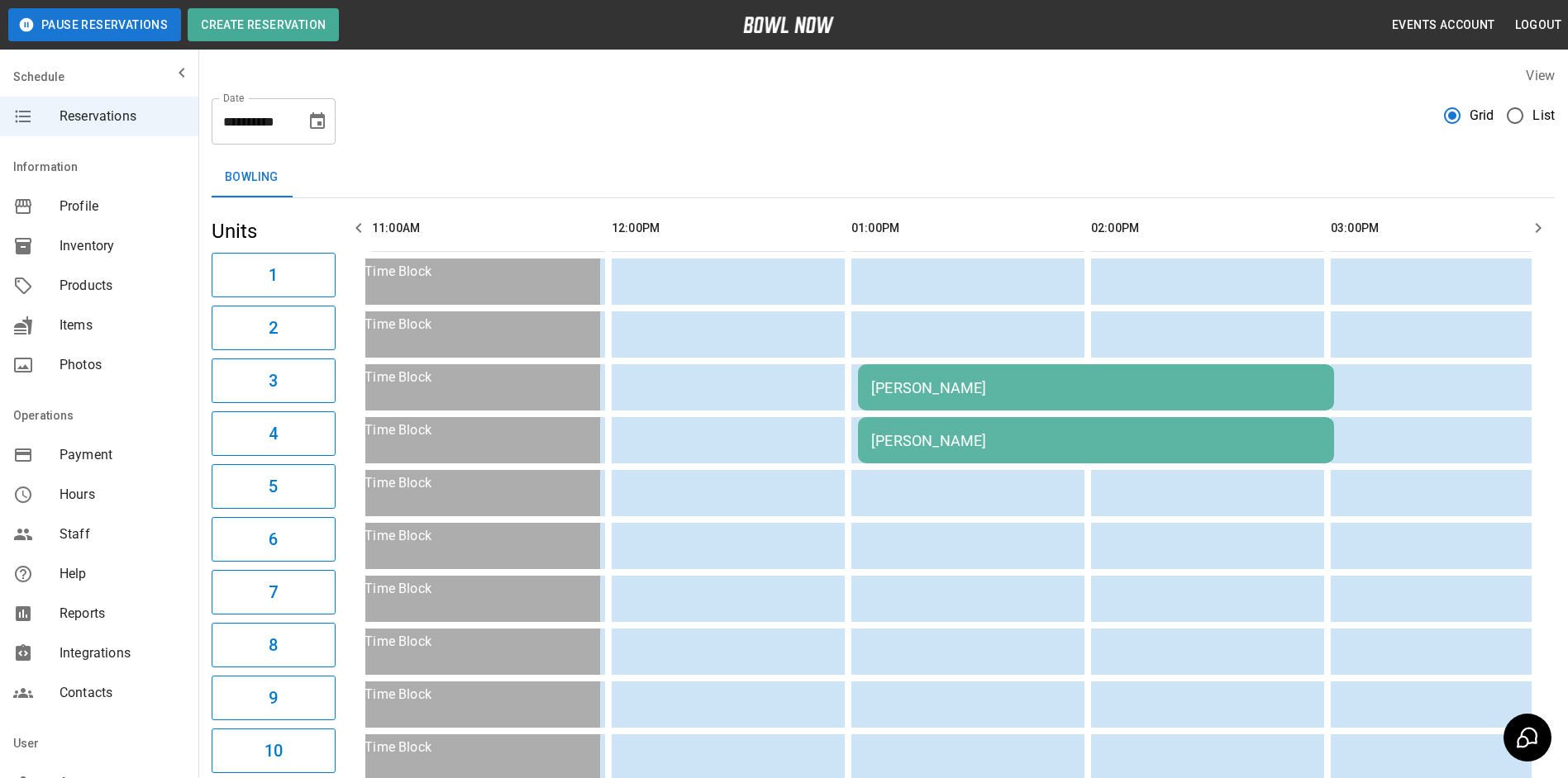
click at [1530, 233] on icon "button" at bounding box center [1538, 228] width 20 height 20
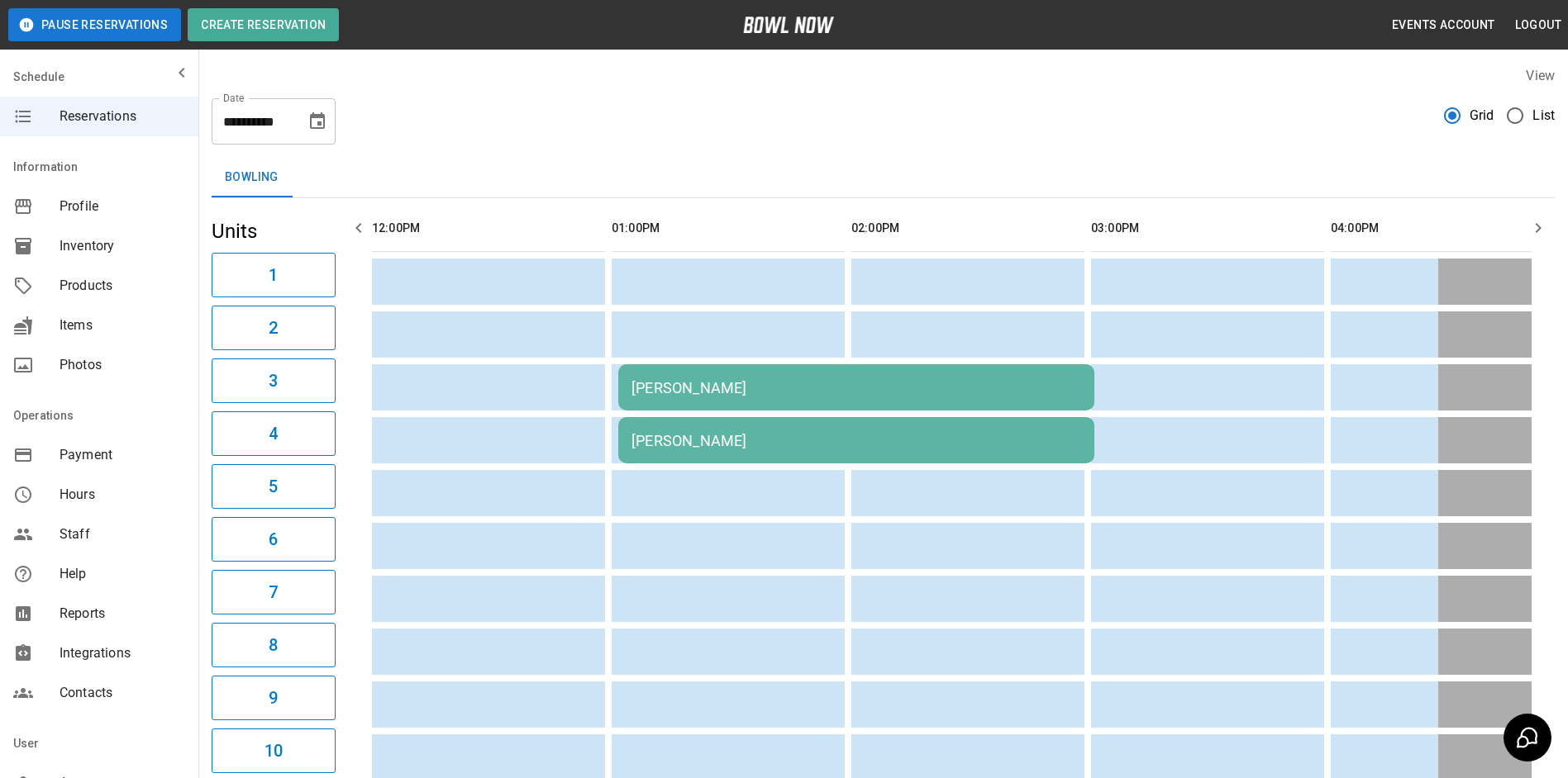
click at [1530, 233] on icon "button" at bounding box center [1538, 228] width 20 height 20
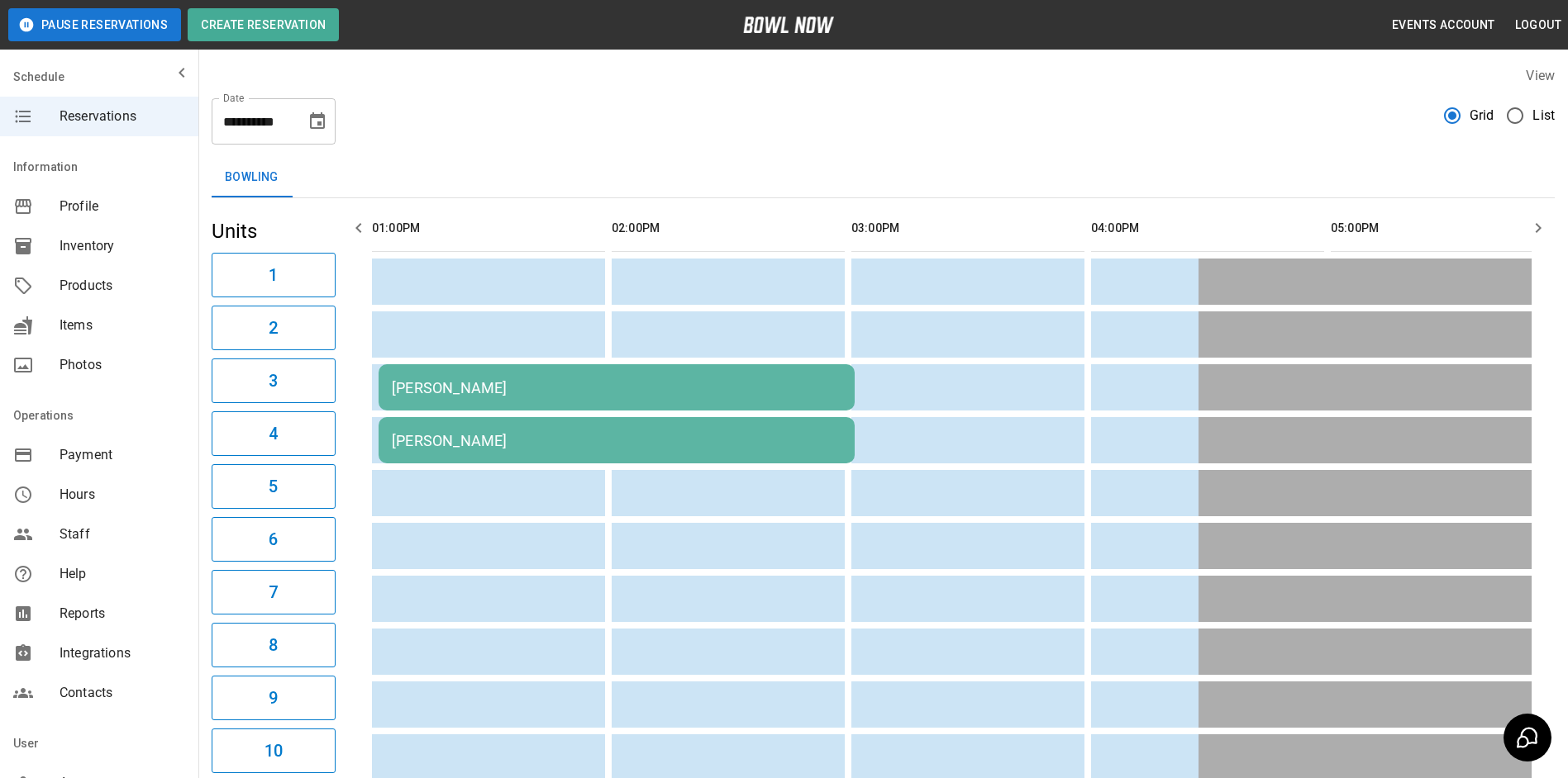
click at [353, 237] on icon "button" at bounding box center [358, 228] width 20 height 20
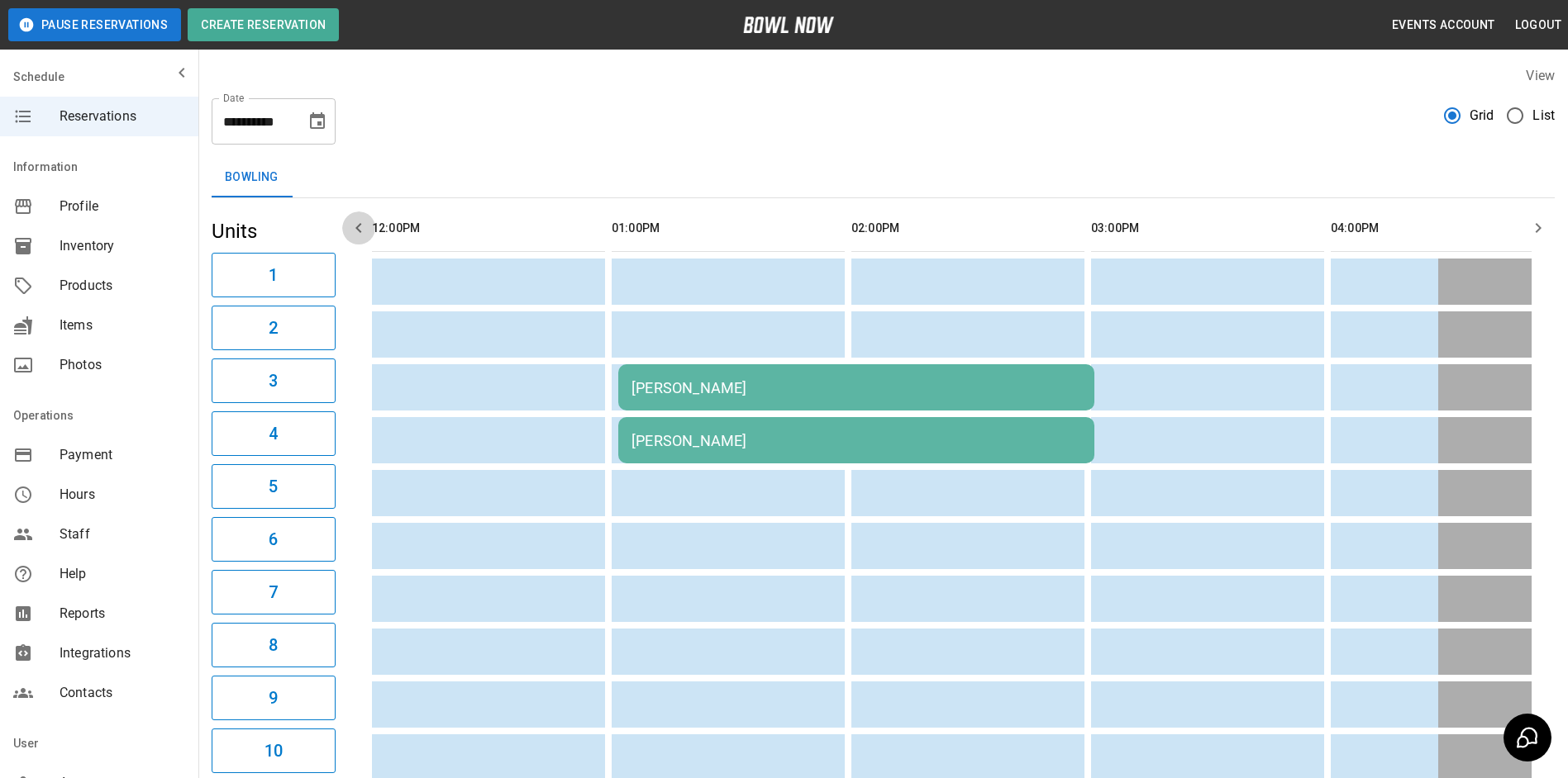
click at [360, 234] on icon "button" at bounding box center [358, 228] width 20 height 20
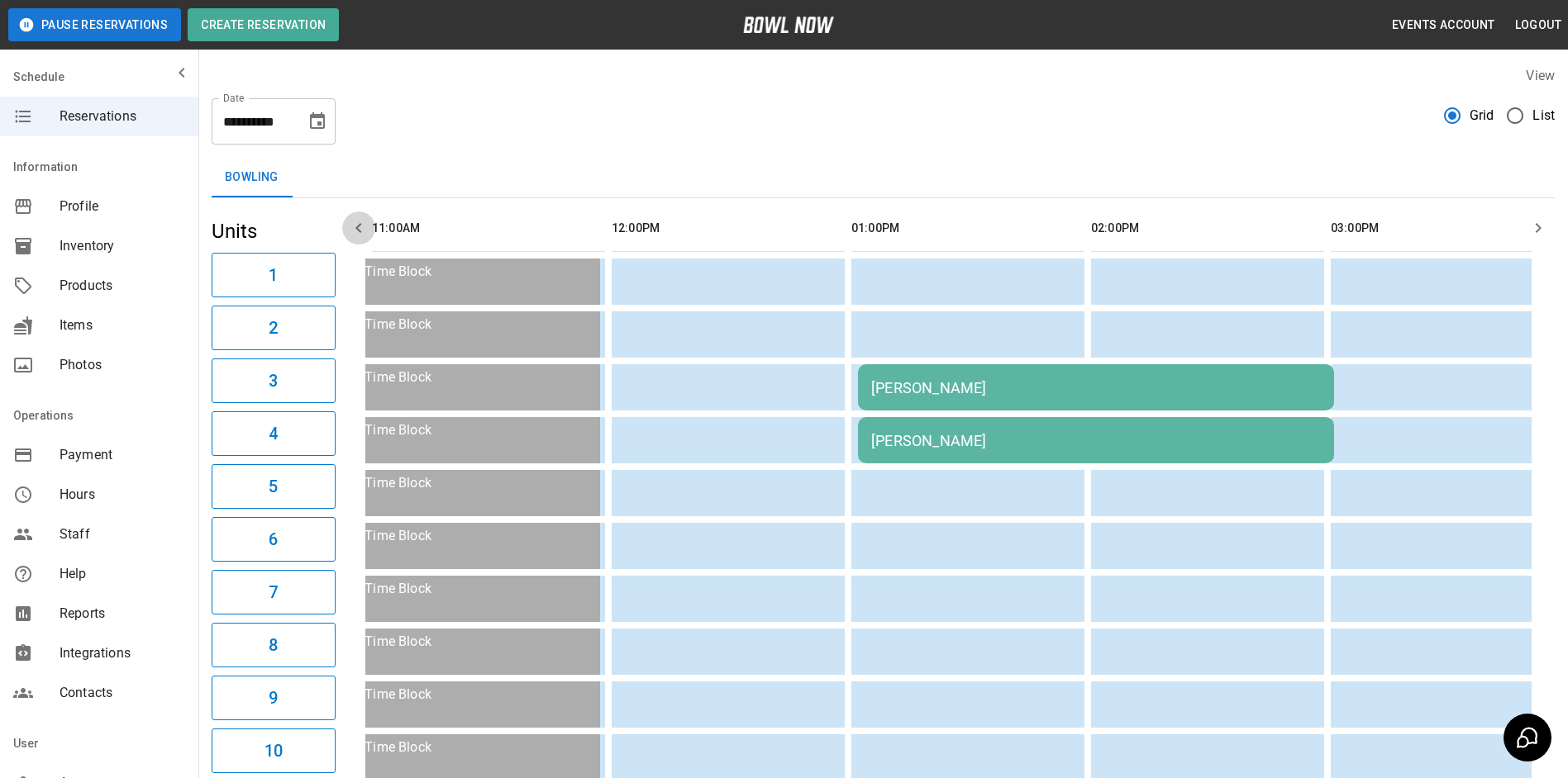
click at [356, 235] on icon "button" at bounding box center [358, 228] width 20 height 20
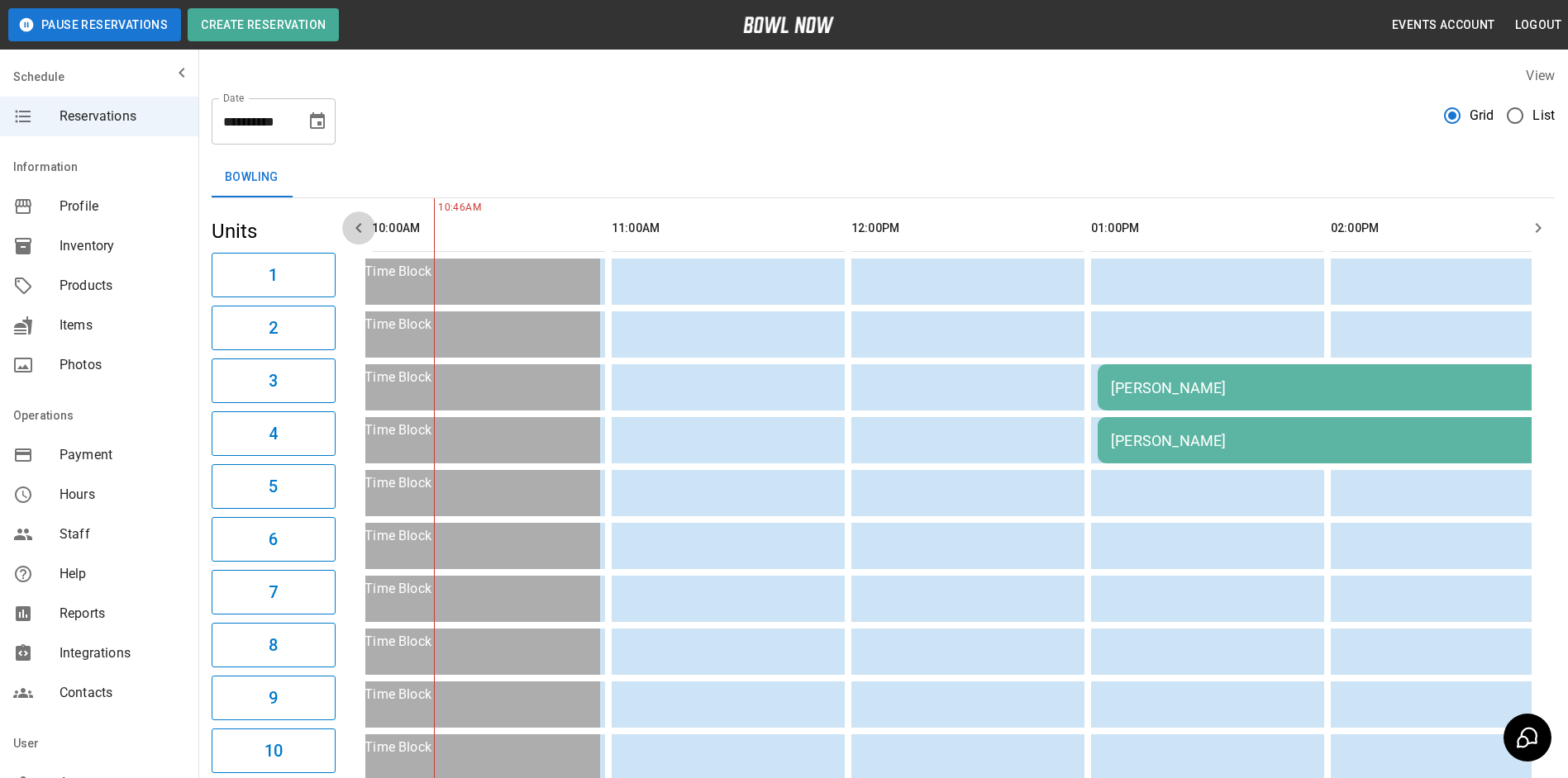
scroll to position [0, 239]
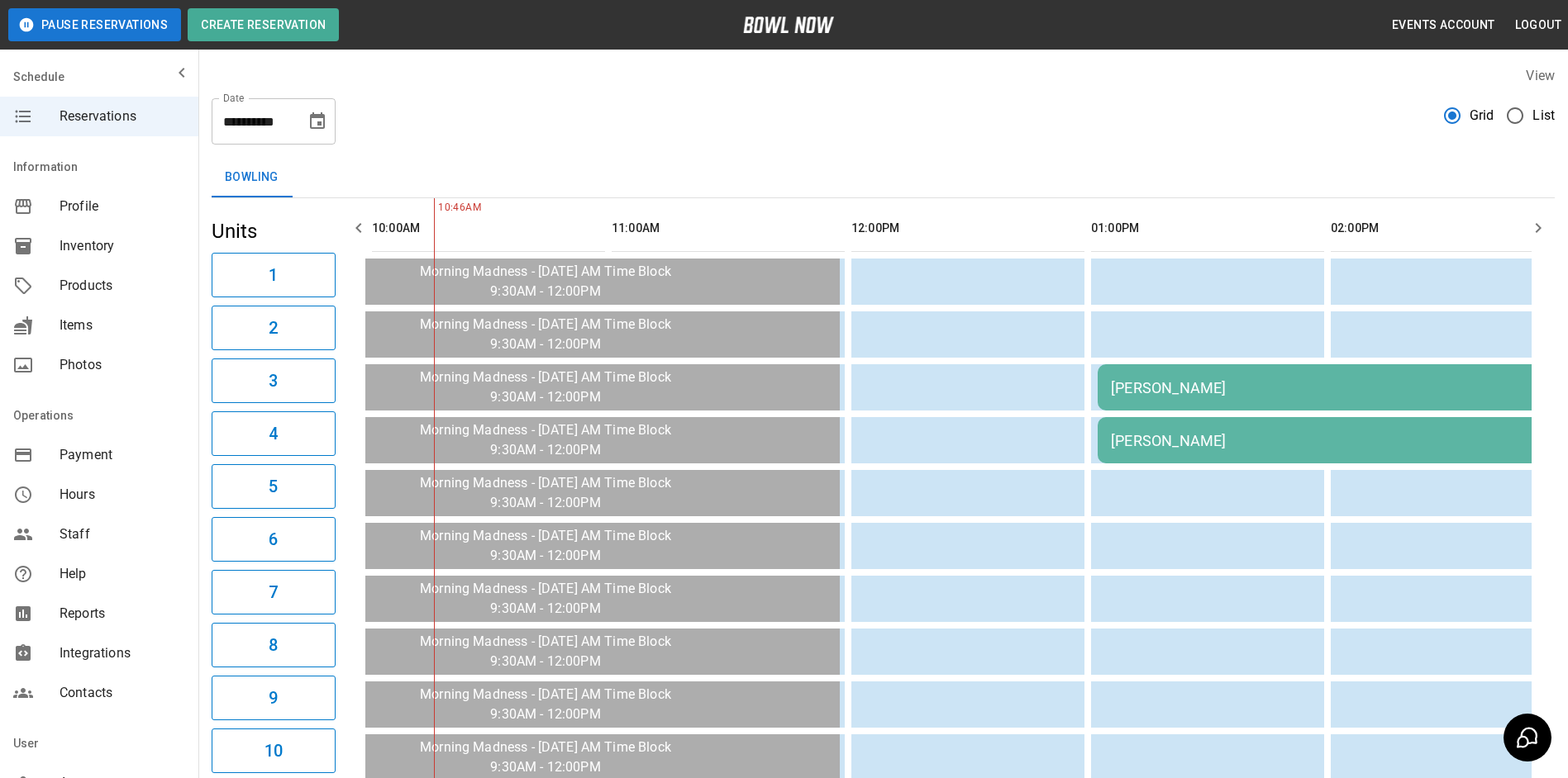
click at [318, 129] on icon "Choose date, selected date is Oct 10, 2025" at bounding box center [317, 120] width 15 height 17
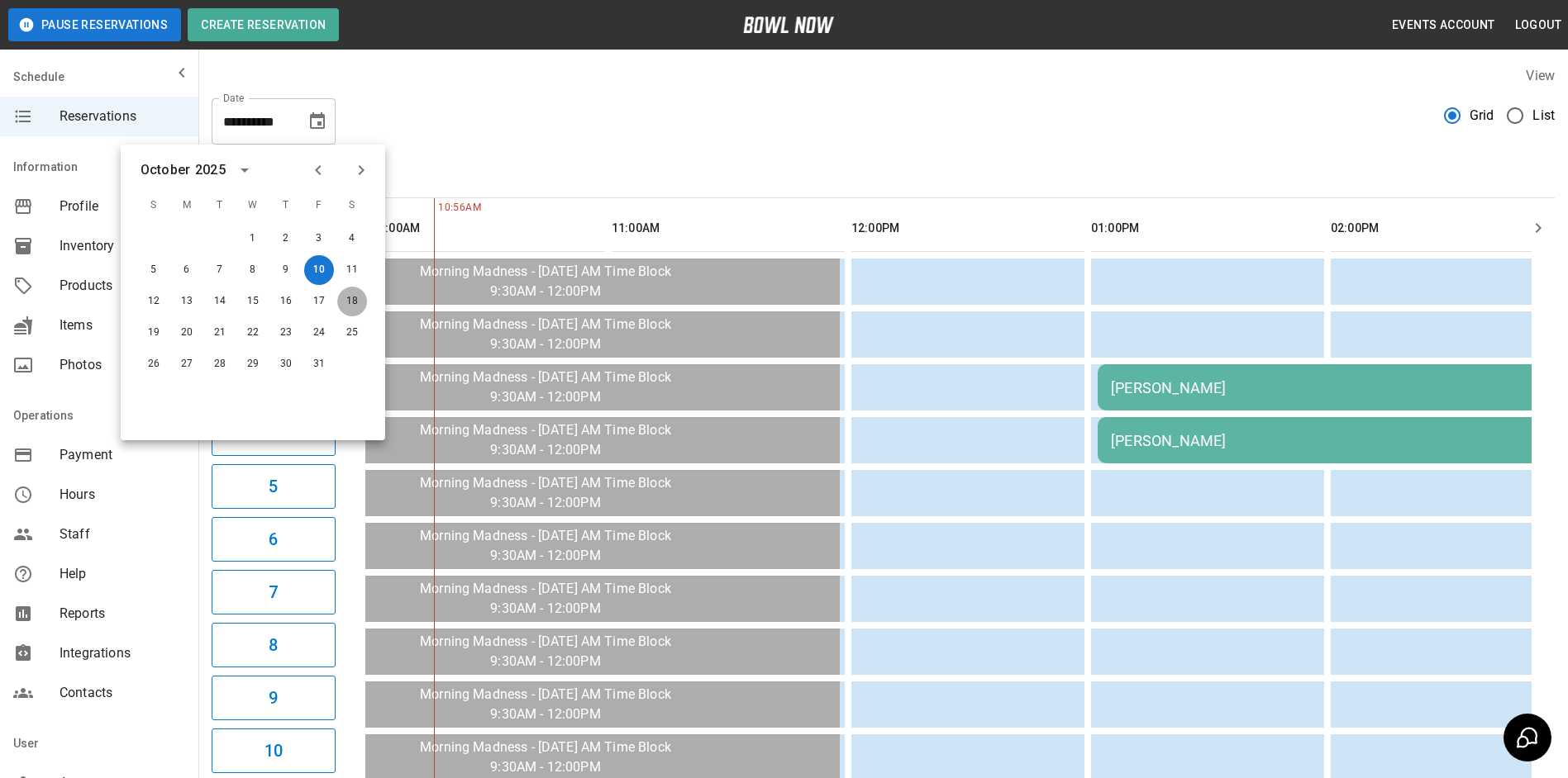
click at [358, 293] on button "18" at bounding box center [351, 301] width 29 height 29
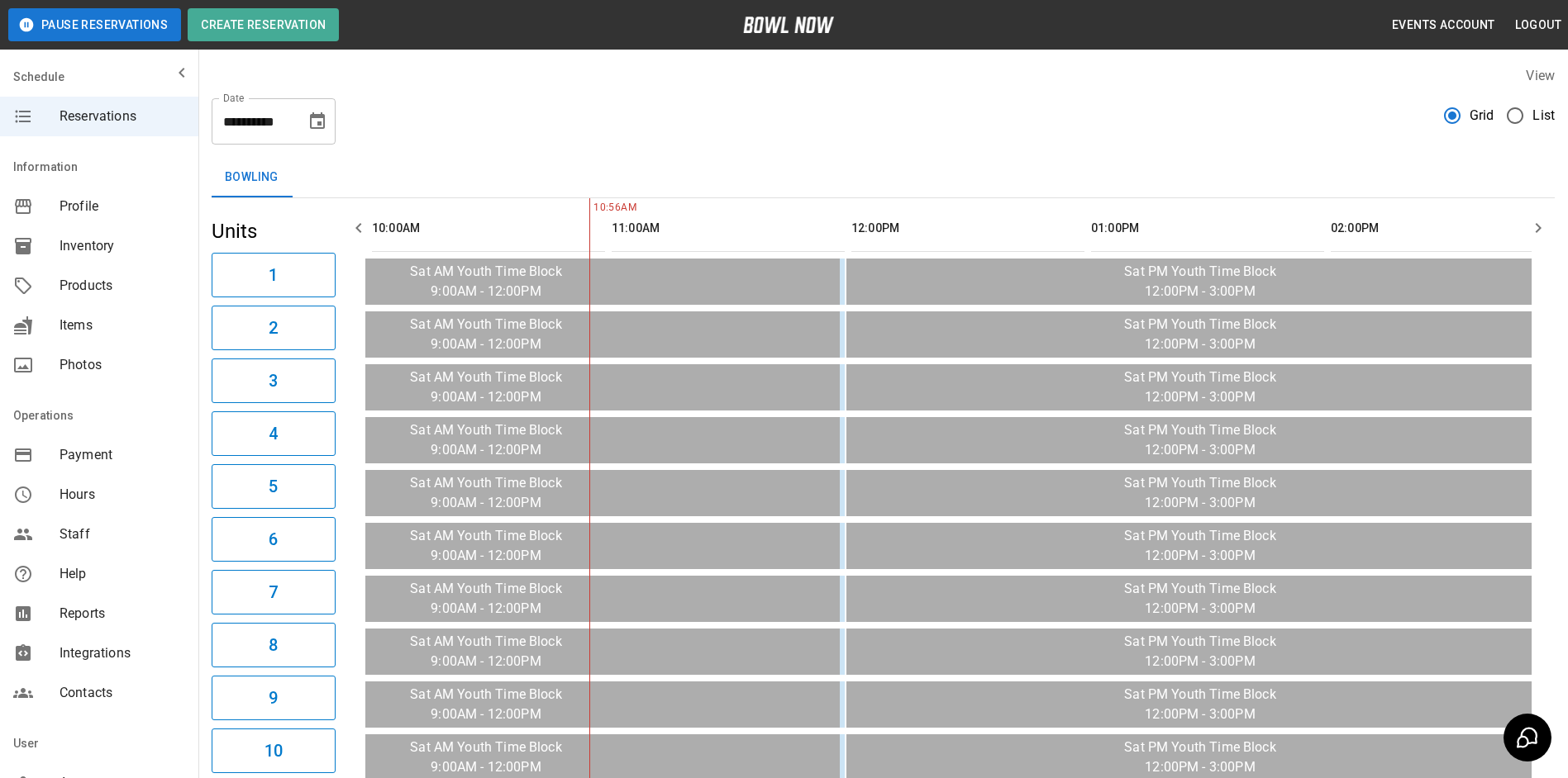
click at [308, 124] on icon "Choose date, selected date is Oct 18, 2025" at bounding box center [318, 121] width 20 height 20
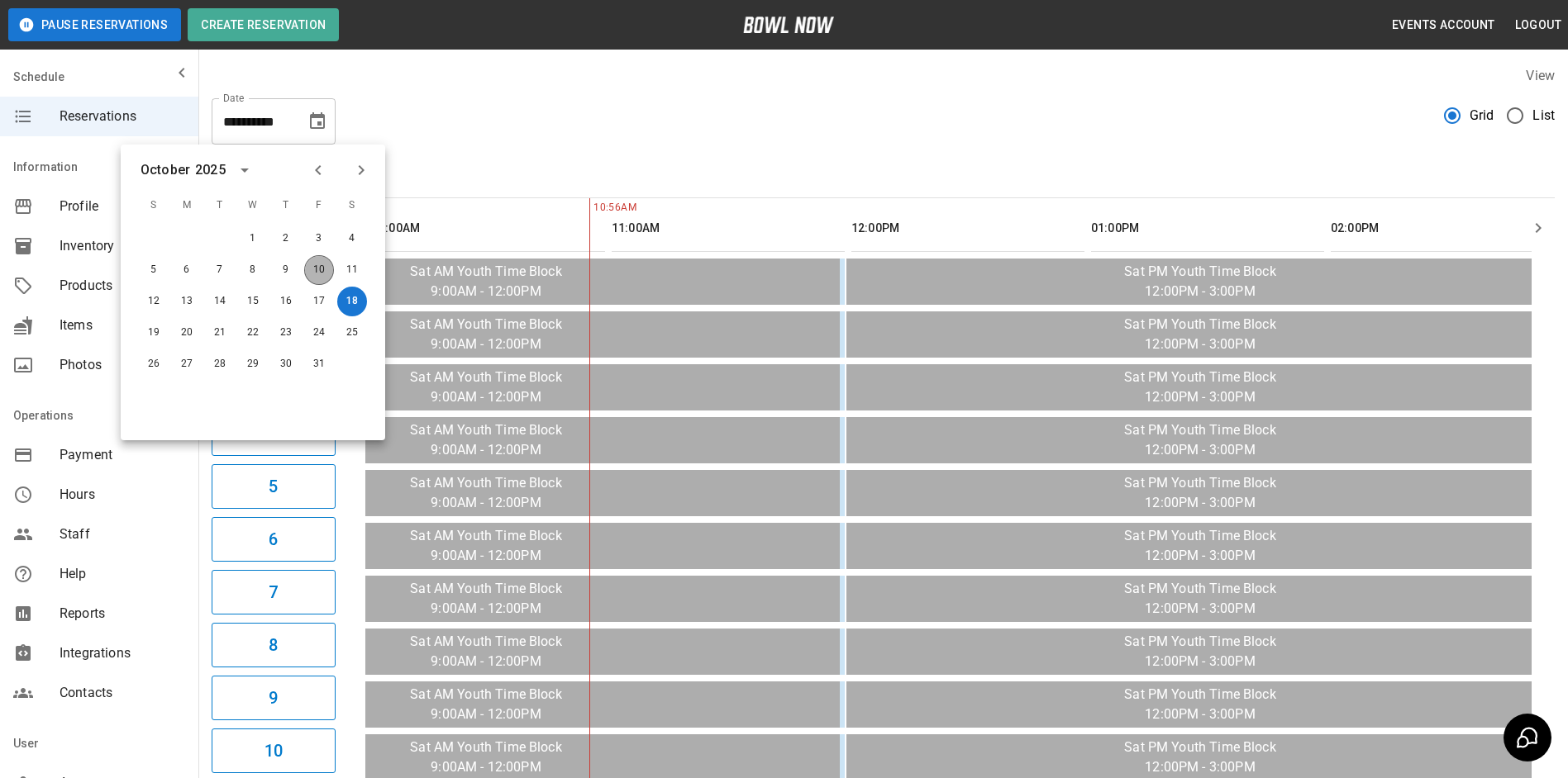
click at [329, 269] on button "10" at bounding box center [318, 269] width 29 height 29
type input "**********"
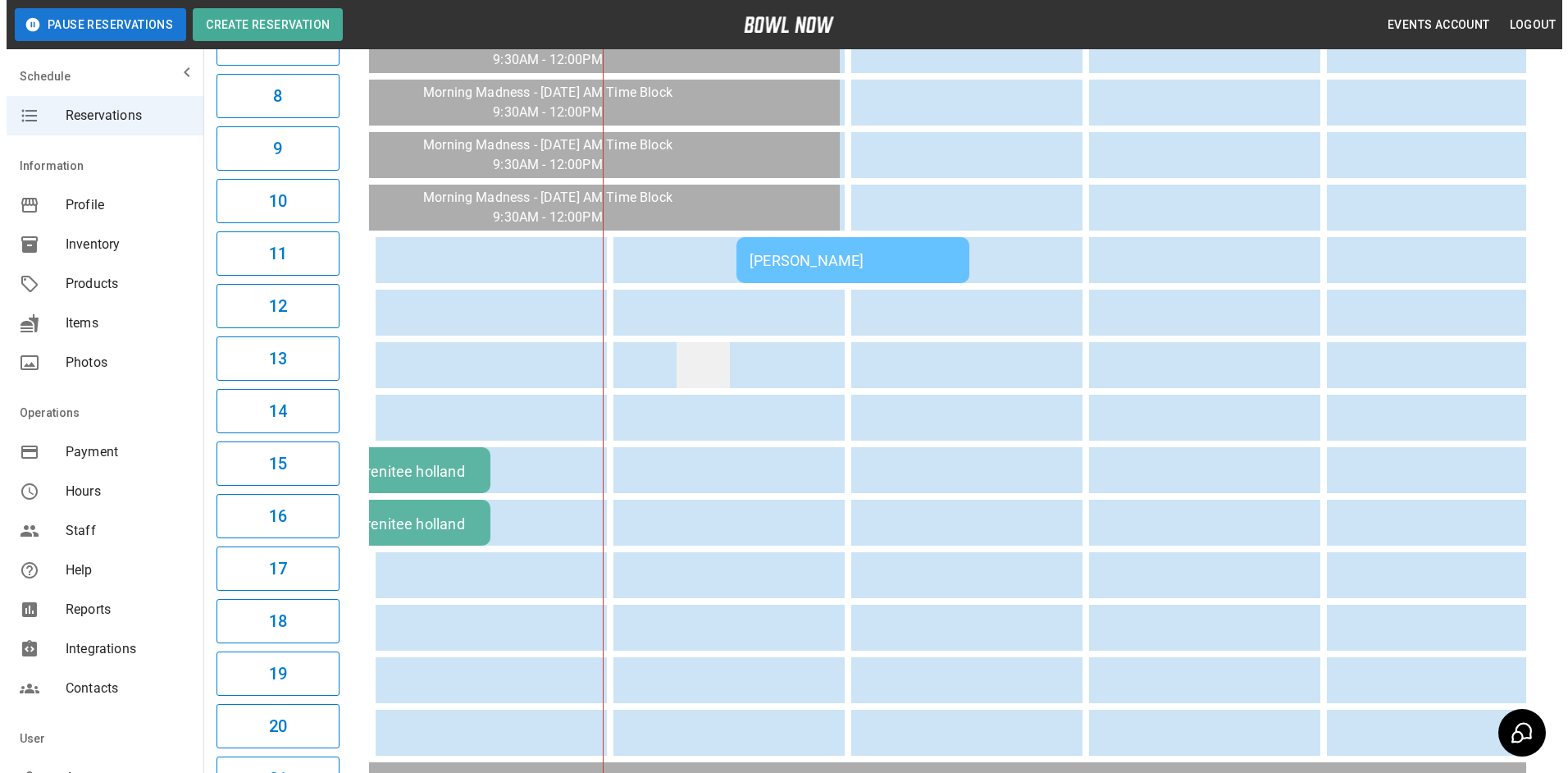
scroll to position [656, 0]
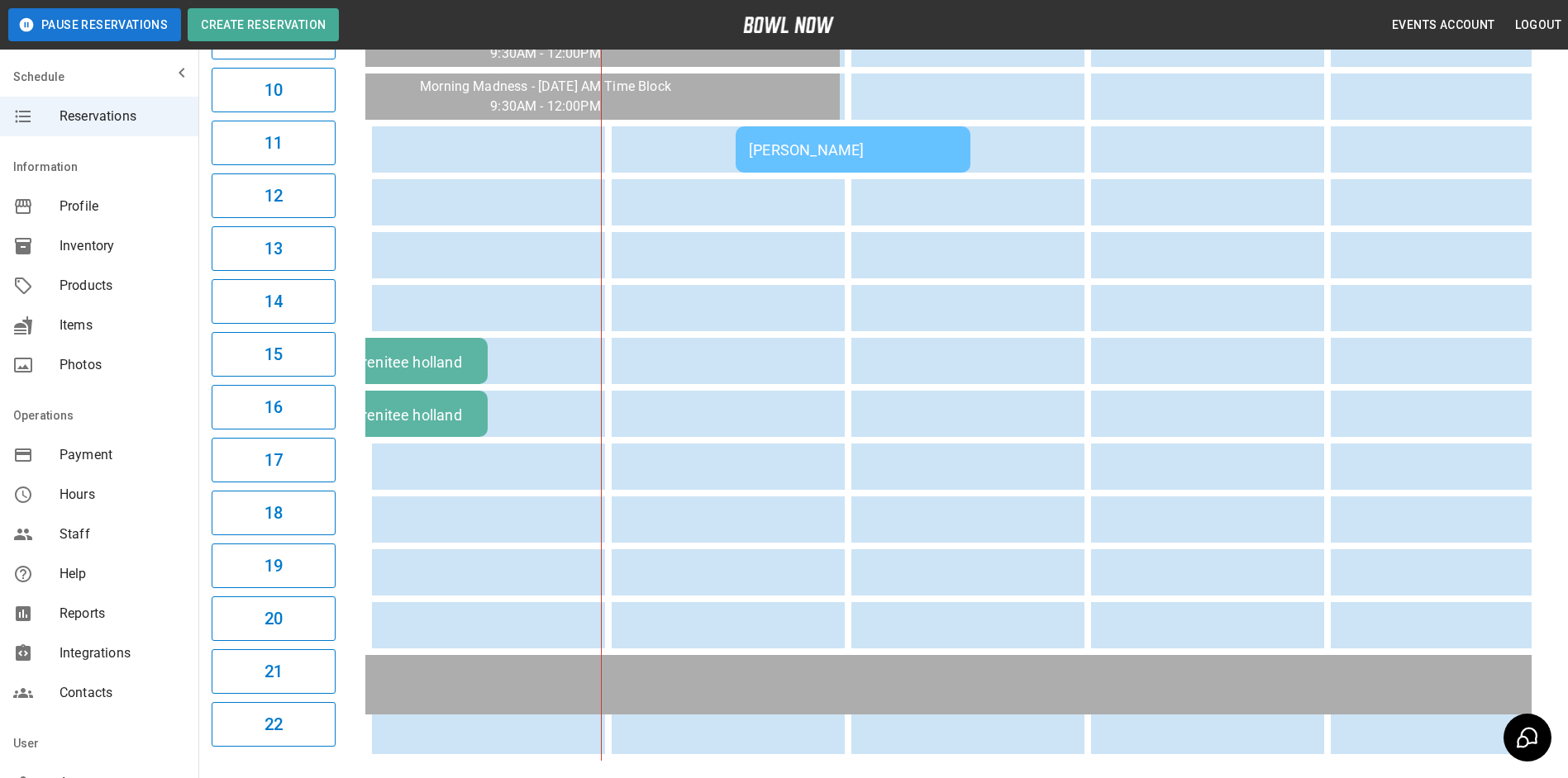
click at [811, 158] on td "[PERSON_NAME]" at bounding box center [853, 149] width 235 height 46
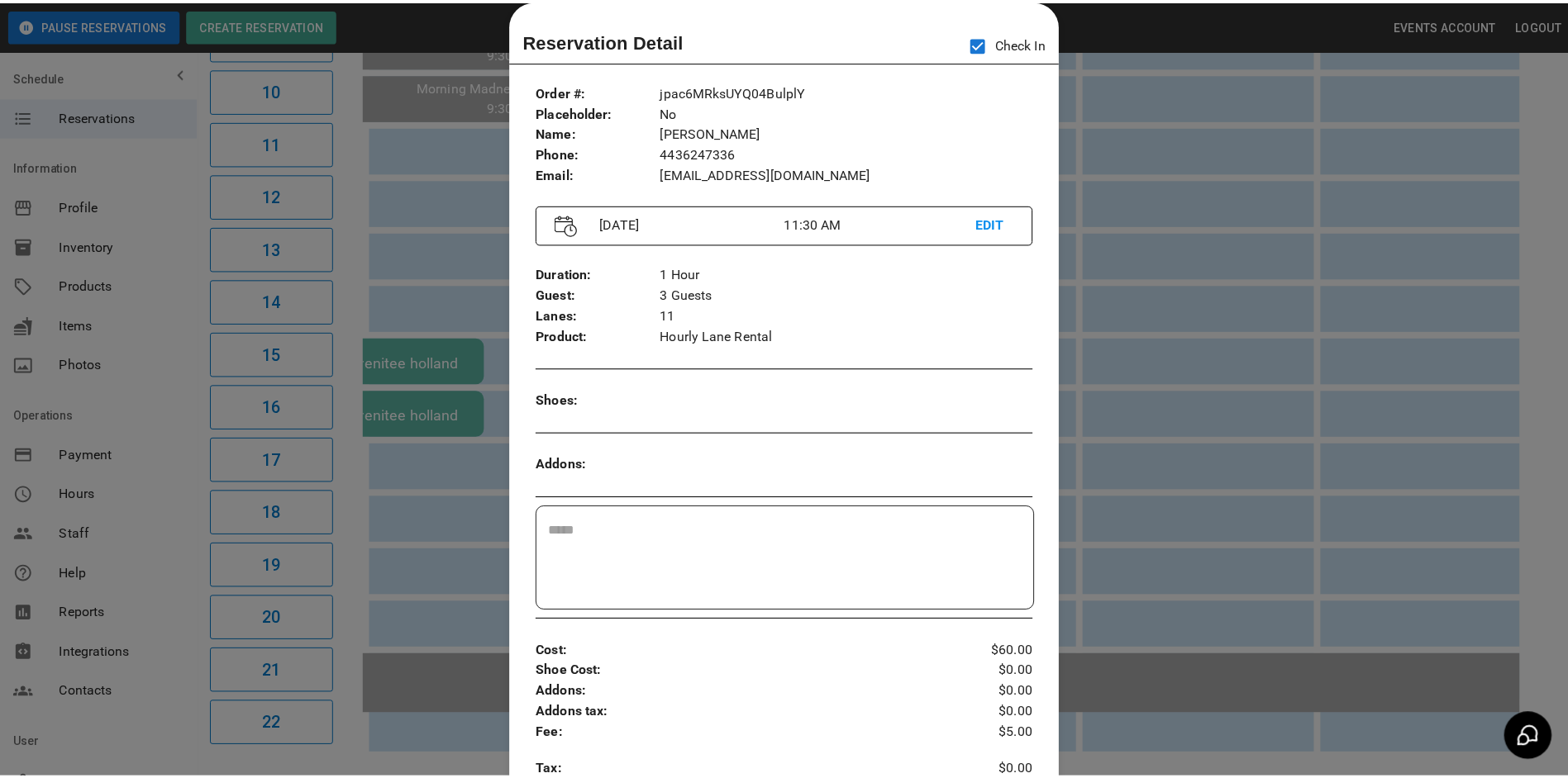
scroll to position [0, 479]
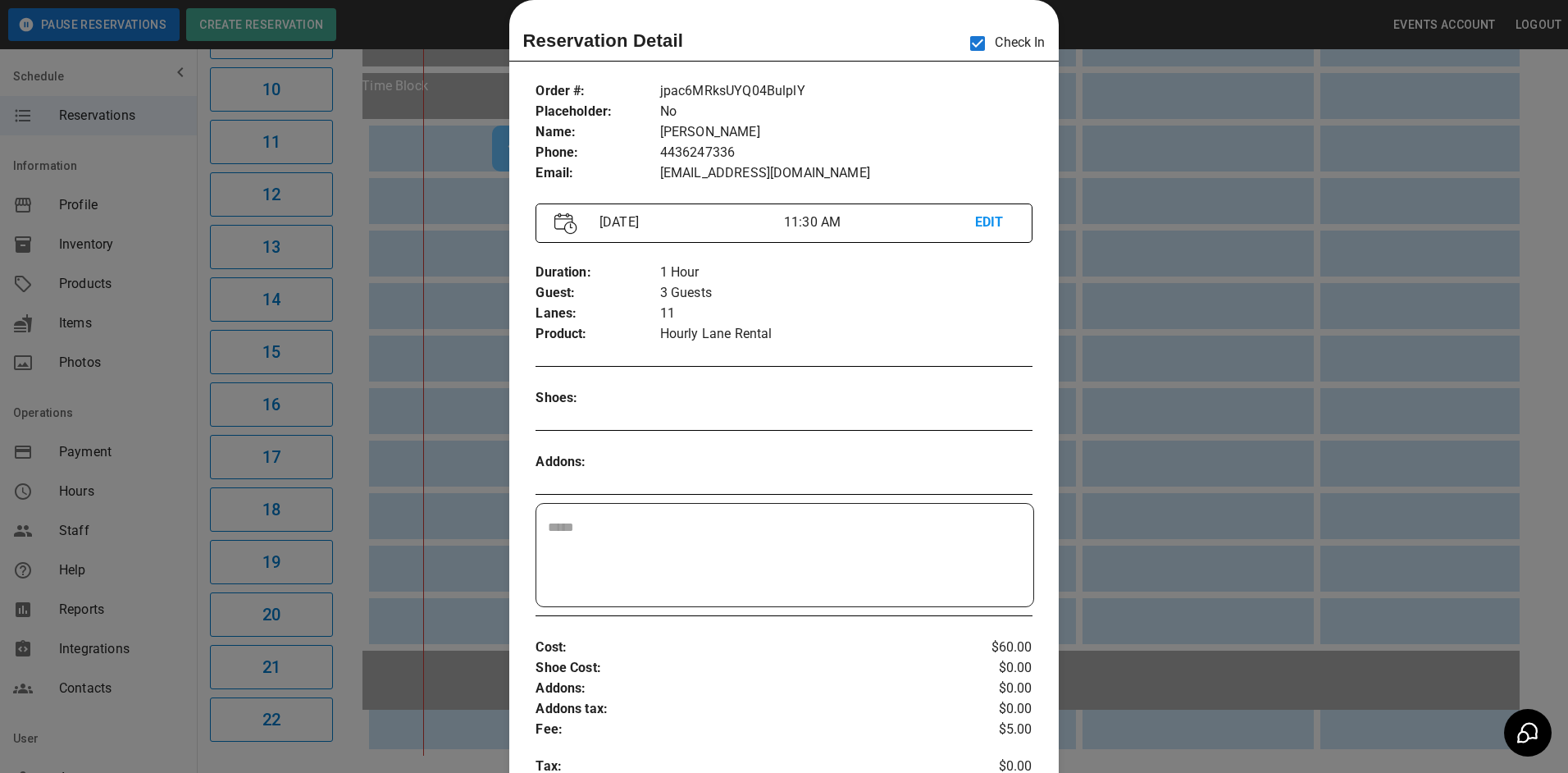
click at [1165, 210] on div at bounding box center [784, 386] width 1568 height 773
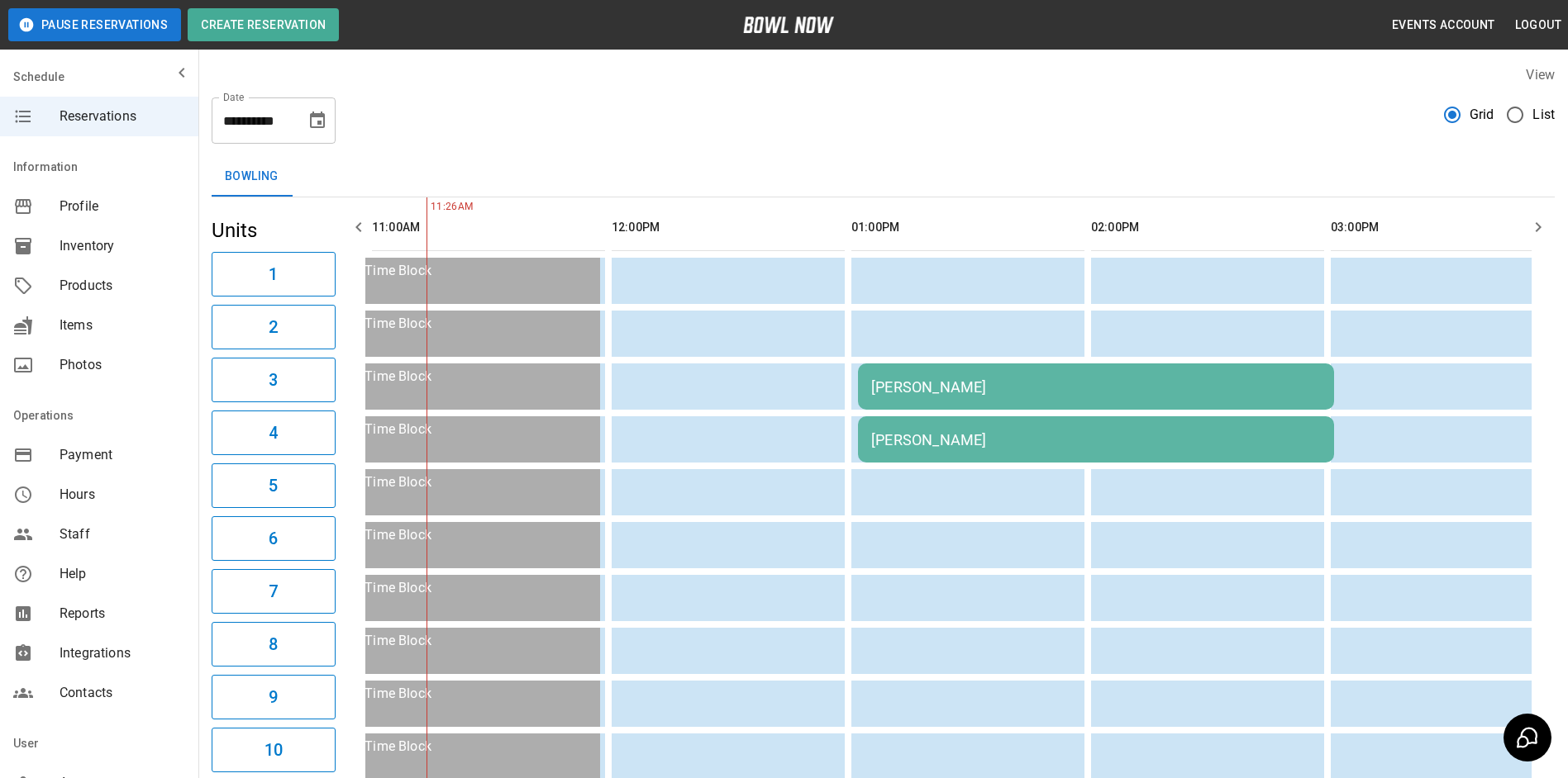
scroll to position [0, 0]
